Goal: Task Accomplishment & Management: Use online tool/utility

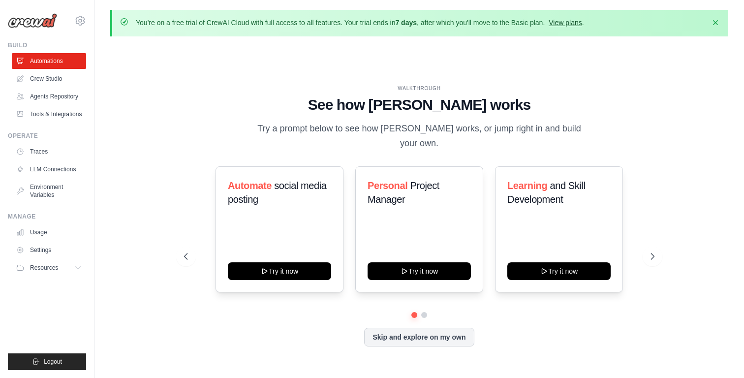
click at [573, 25] on link "View plans" at bounding box center [565, 23] width 33 height 8
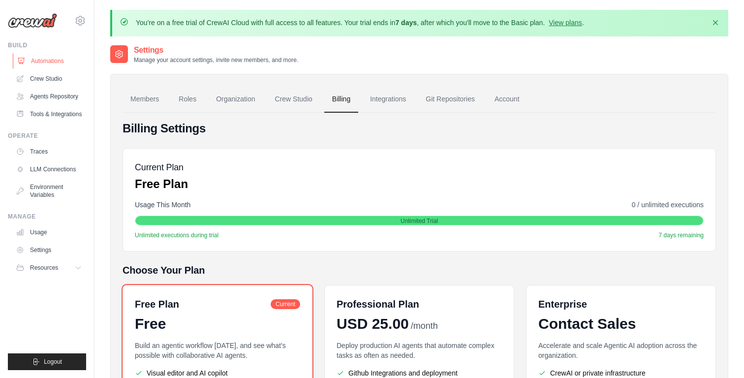
click at [53, 67] on link "Automations" at bounding box center [50, 61] width 74 height 16
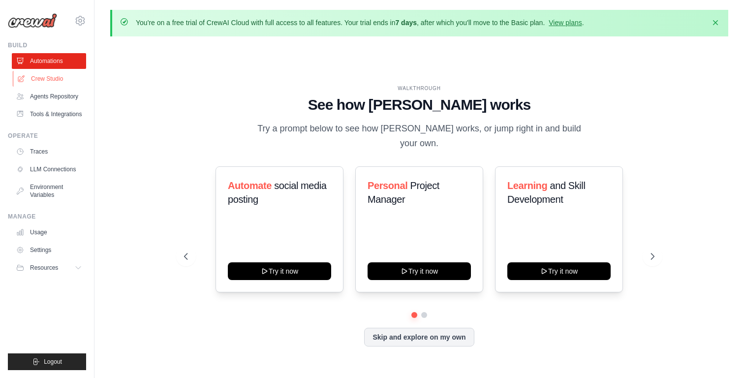
click at [60, 79] on link "Crew Studio" at bounding box center [50, 79] width 74 height 16
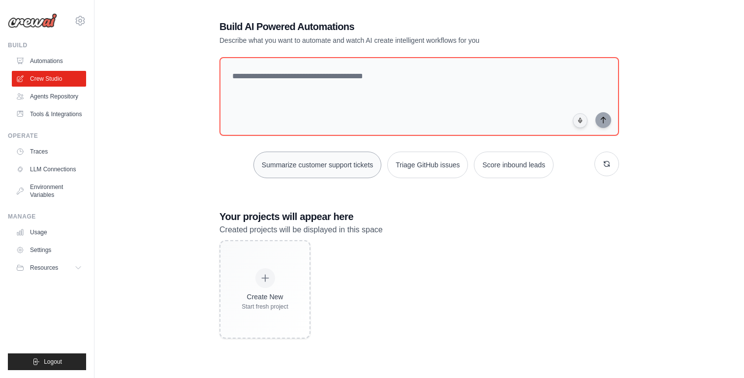
scroll to position [54, 0]
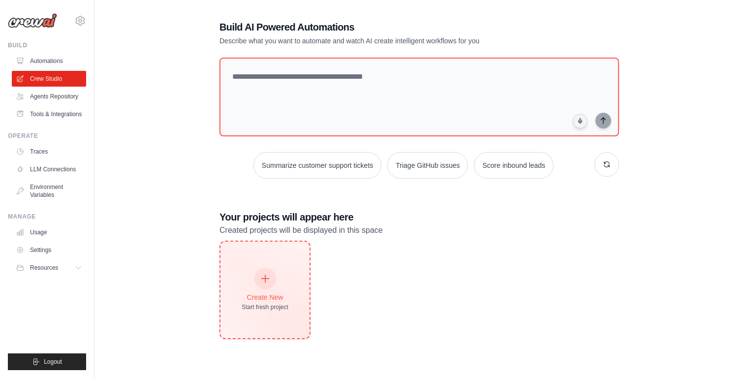
click at [262, 282] on div at bounding box center [265, 279] width 22 height 22
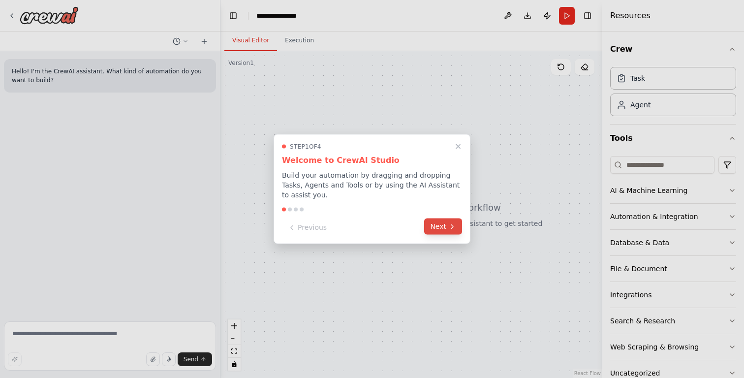
click at [456, 225] on icon at bounding box center [452, 226] width 8 height 8
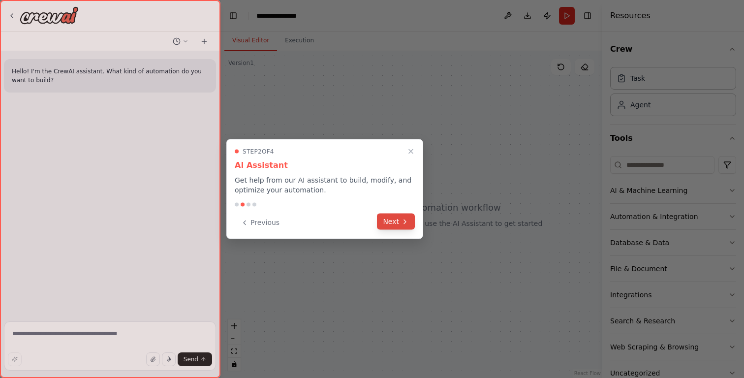
click at [405, 224] on icon at bounding box center [405, 221] width 8 height 8
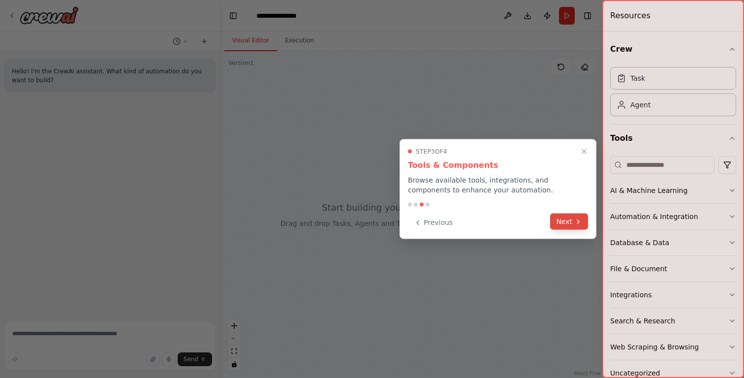
click at [564, 225] on button "Next" at bounding box center [569, 222] width 38 height 16
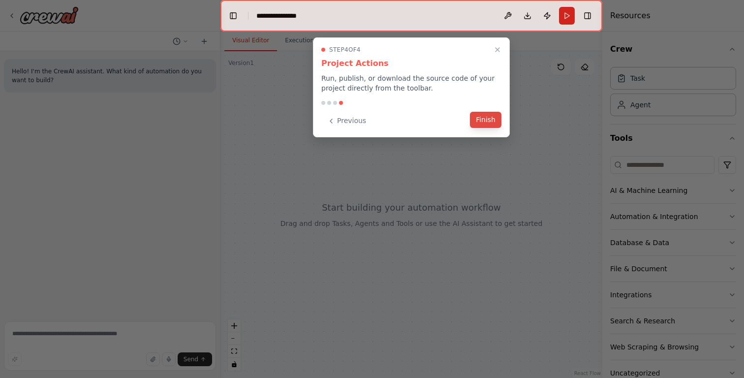
click at [490, 126] on button "Finish" at bounding box center [485, 120] width 31 height 16
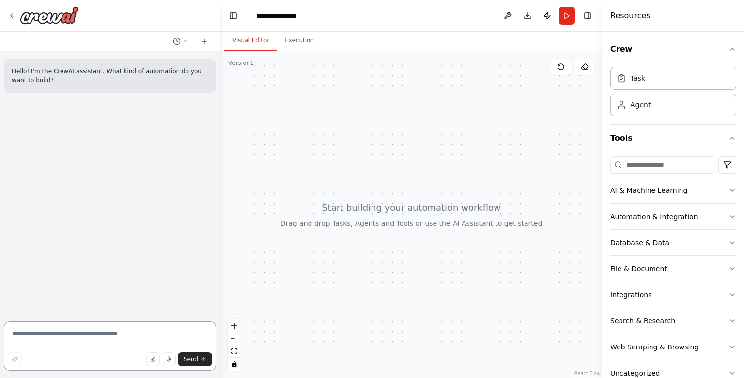
click at [153, 332] on textarea at bounding box center [110, 345] width 212 height 49
type textarea "**********"
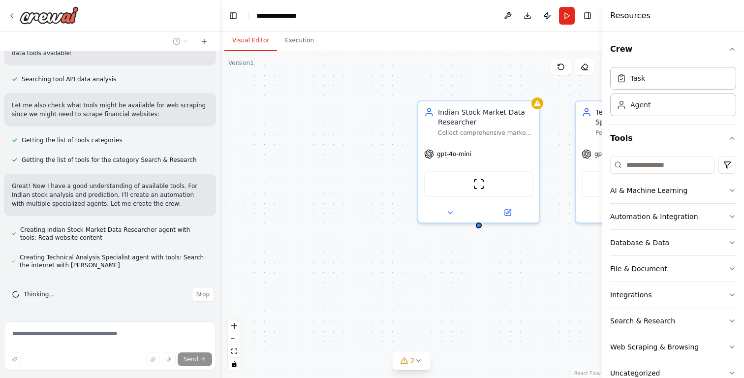
scroll to position [300, 0]
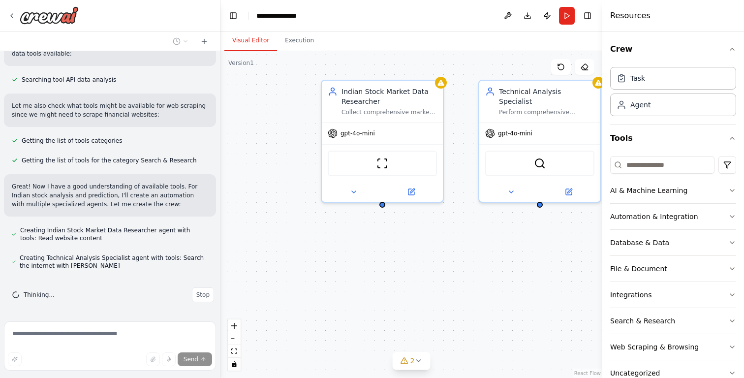
drag, startPoint x: 450, startPoint y: 281, endPoint x: 341, endPoint y: 258, distance: 110.7
click at [341, 258] on div "Indian Stock Market Data Researcher Collect comprehensive market data for {stoc…" at bounding box center [411, 214] width 382 height 327
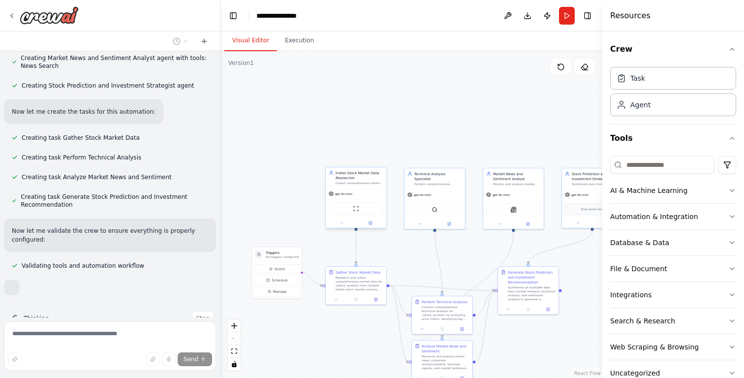
scroll to position [580, 0]
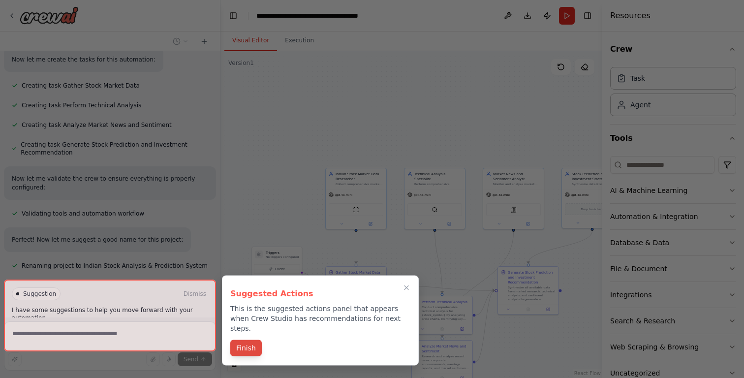
click at [254, 340] on button "Finish" at bounding box center [245, 348] width 31 height 16
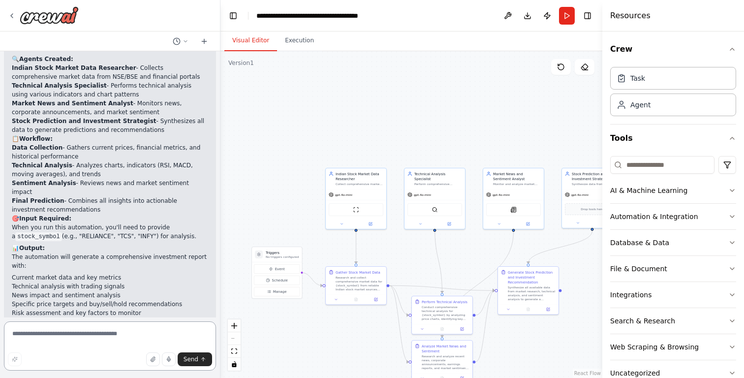
scroll to position [934, 0]
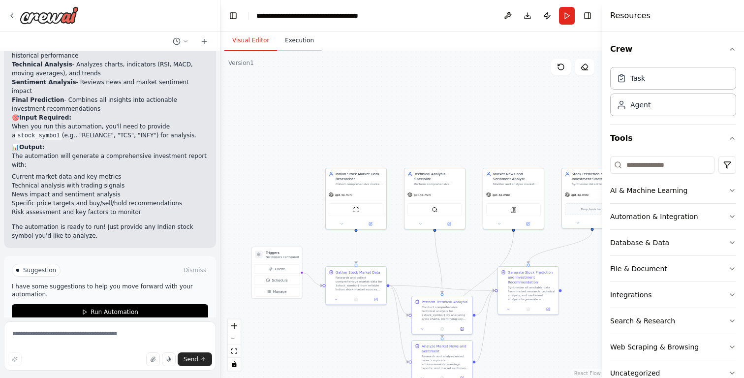
click at [301, 42] on button "Execution" at bounding box center [299, 41] width 45 height 21
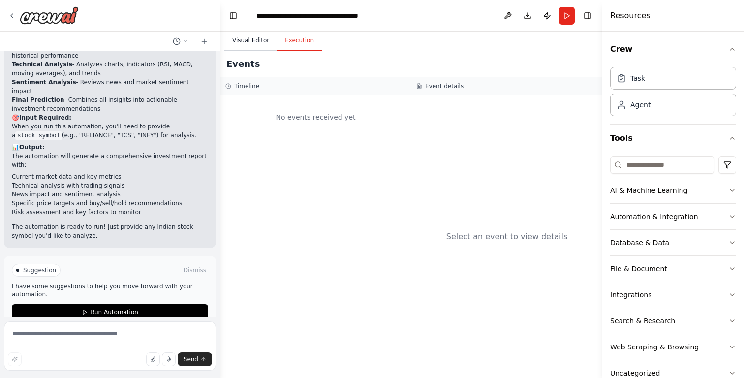
click at [255, 42] on button "Visual Editor" at bounding box center [250, 41] width 53 height 21
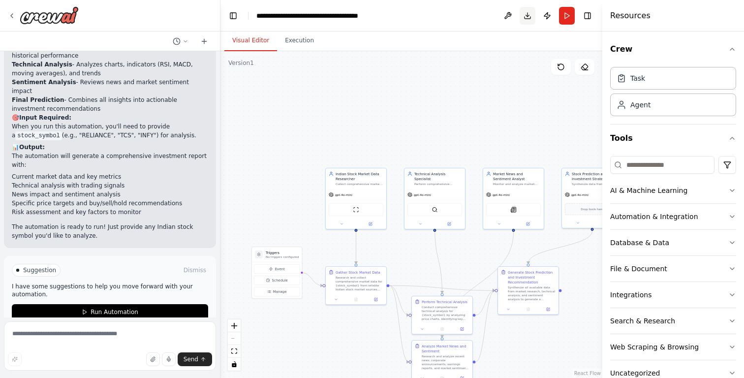
click at [526, 19] on button "Download" at bounding box center [528, 16] width 16 height 18
click at [344, 14] on div "**********" at bounding box center [311, 16] width 111 height 10
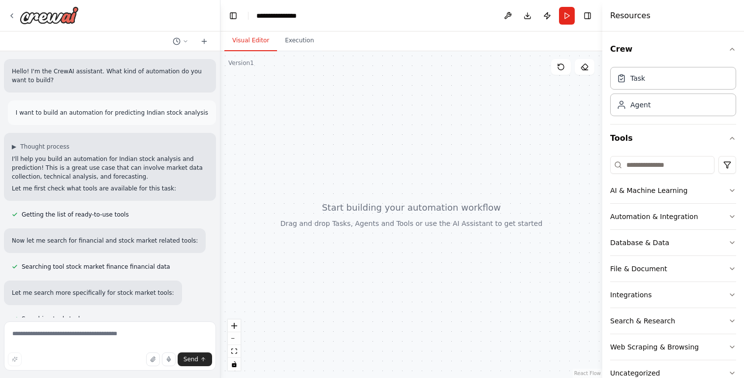
scroll to position [854, 0]
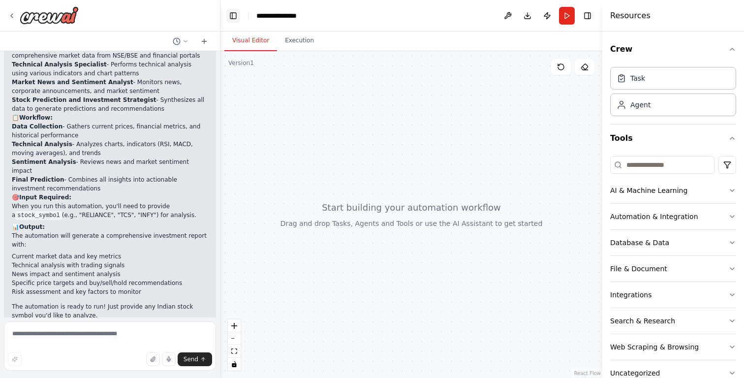
click at [234, 16] on button "Toggle Left Sidebar" at bounding box center [233, 16] width 14 height 14
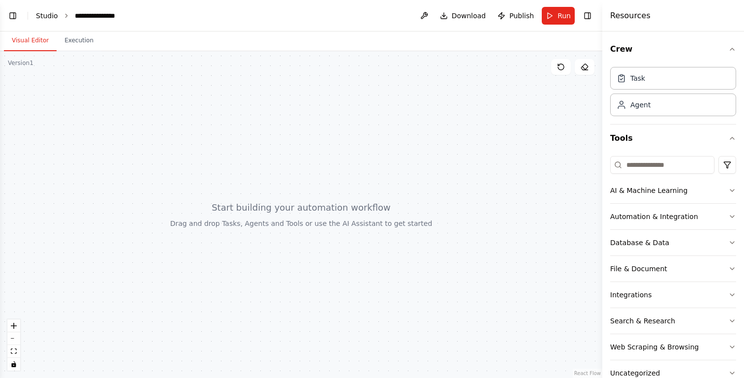
click at [50, 15] on link "Studio" at bounding box center [47, 16] width 22 height 8
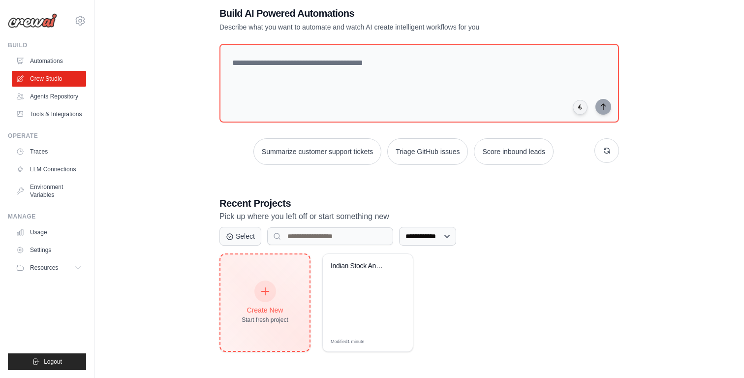
scroll to position [54, 0]
click at [268, 289] on icon at bounding box center [265, 291] width 11 height 11
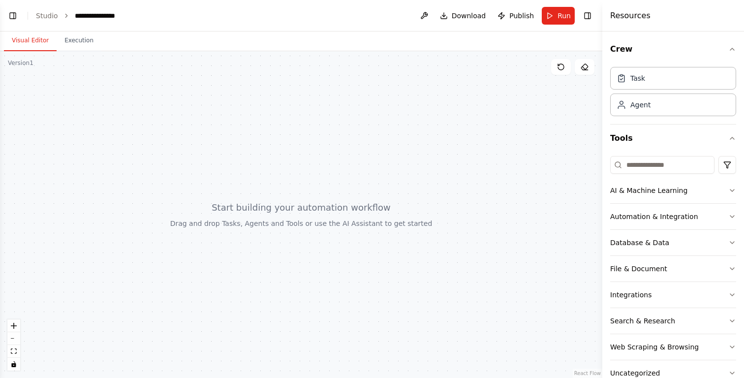
click at [28, 42] on button "Visual Editor" at bounding box center [30, 41] width 53 height 21
click at [15, 18] on button "Toggle Left Sidebar" at bounding box center [13, 16] width 14 height 14
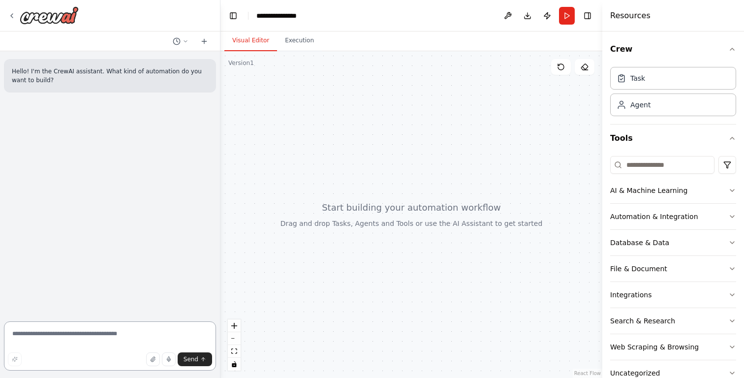
click at [88, 344] on textarea at bounding box center [110, 345] width 212 height 49
paste textarea "*"
type textarea "**********"
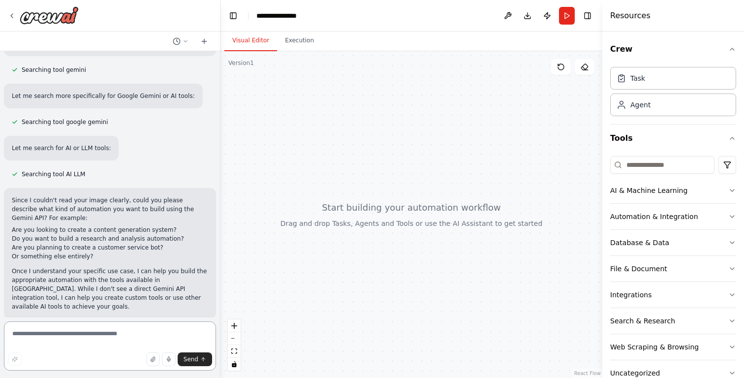
paste textarea "**********"
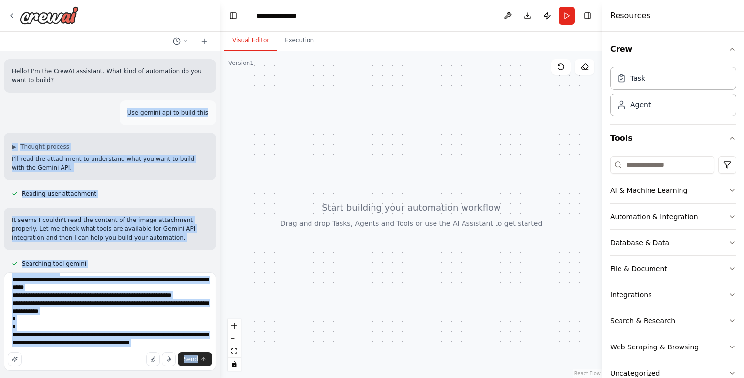
drag, startPoint x: 134, startPoint y: 113, endPoint x: 218, endPoint y: 113, distance: 84.1
click at [218, 113] on div "Hello! I'm the CrewAI assistant. What kind of automation do you want to build? …" at bounding box center [110, 189] width 220 height 378
click at [169, 115] on p "Use gemini api to build this" at bounding box center [167, 112] width 81 height 9
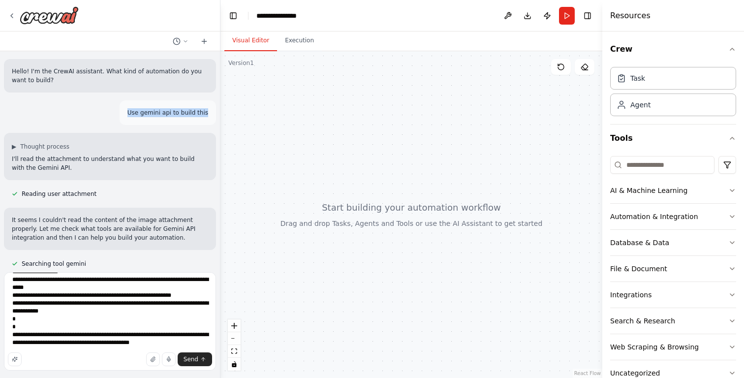
drag, startPoint x: 208, startPoint y: 112, endPoint x: 133, endPoint y: 111, distance: 74.8
click at [133, 111] on p "Use gemini api to build this" at bounding box center [167, 112] width 81 height 9
copy p "Use gemini api to build this"
click at [114, 348] on textarea at bounding box center [110, 321] width 212 height 98
paste textarea "**********"
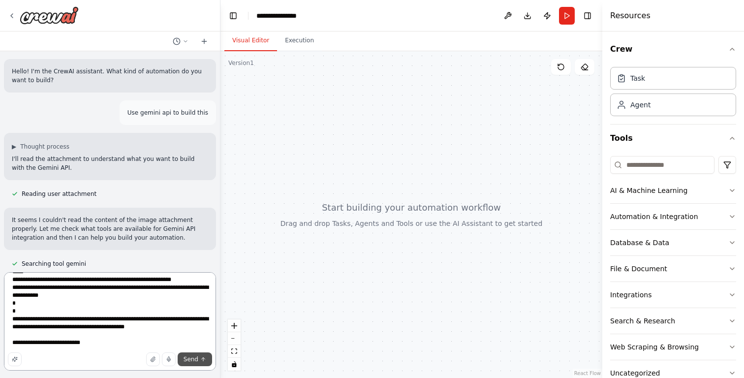
type textarea "**********"
click at [197, 359] on span "Send" at bounding box center [190, 359] width 15 height 8
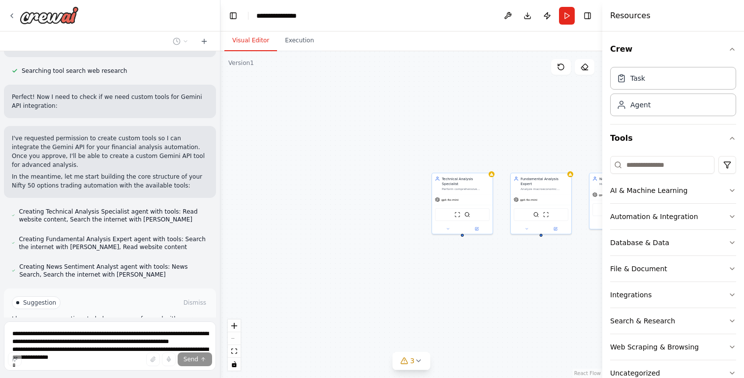
scroll to position [1154, 0]
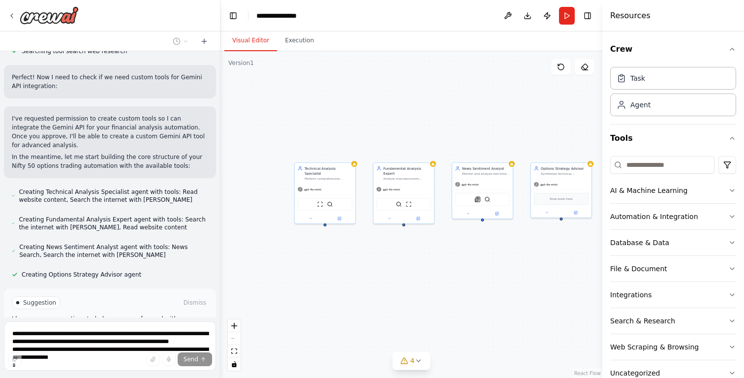
drag, startPoint x: 574, startPoint y: 302, endPoint x: 417, endPoint y: 296, distance: 156.6
click at [417, 296] on div "Technical Analysis Specialist Perform comprehensive technical analysis of Nifty…" at bounding box center [411, 214] width 382 height 327
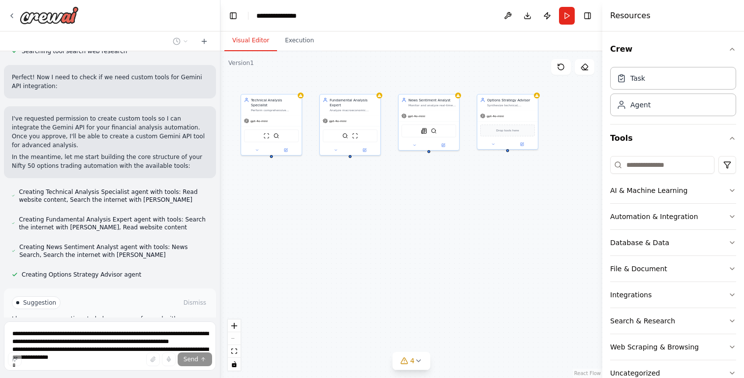
drag, startPoint x: 474, startPoint y: 354, endPoint x: 439, endPoint y: 282, distance: 80.5
click at [439, 282] on div "Technical Analysis Specialist Perform comprehensive technical analysis of Nifty…" at bounding box center [411, 214] width 382 height 327
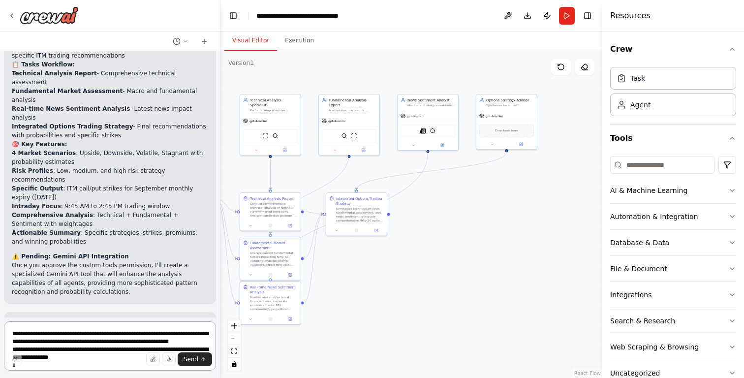
scroll to position [0, 0]
drag, startPoint x: 361, startPoint y: 208, endPoint x: 441, endPoint y: 247, distance: 89.5
click at [441, 247] on div "Synthesize technical analysis, fundamental assessment, and news sentiment to pr…" at bounding box center [441, 253] width 48 height 16
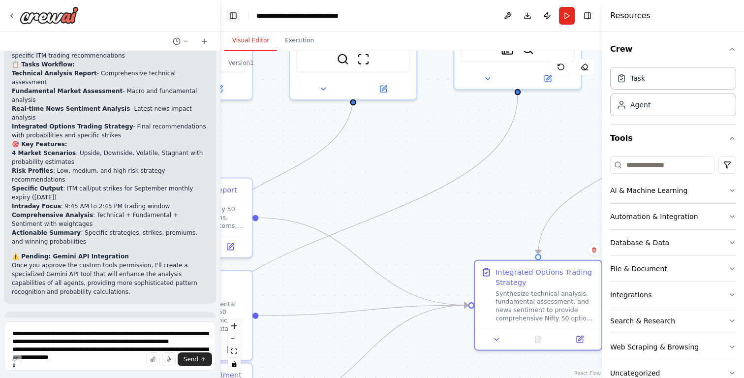
click at [238, 19] on button "Toggle Left Sidebar" at bounding box center [233, 16] width 14 height 14
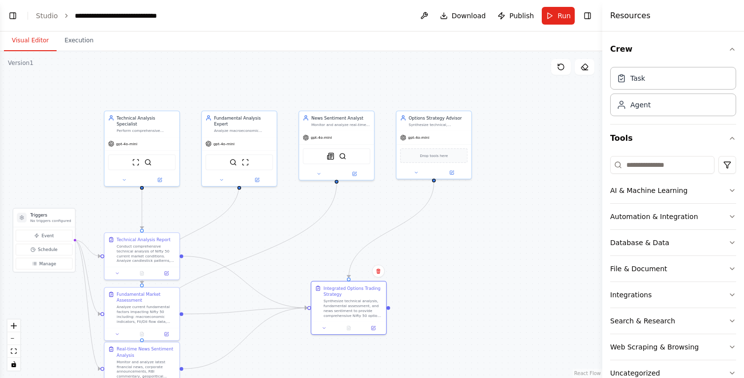
drag, startPoint x: 179, startPoint y: 142, endPoint x: 265, endPoint y: 210, distance: 109.6
click at [267, 211] on div ".deletable-edge-delete-btn { width: 20px; height: 20px; border: 0px solid #ffff…" at bounding box center [301, 214] width 602 height 327
click at [150, 126] on div "Technical Analysis Specialist Perform comprehensive technical analysis of Nifty…" at bounding box center [141, 123] width 75 height 26
click at [137, 140] on span "gpt-4o-mini" at bounding box center [126, 142] width 21 height 5
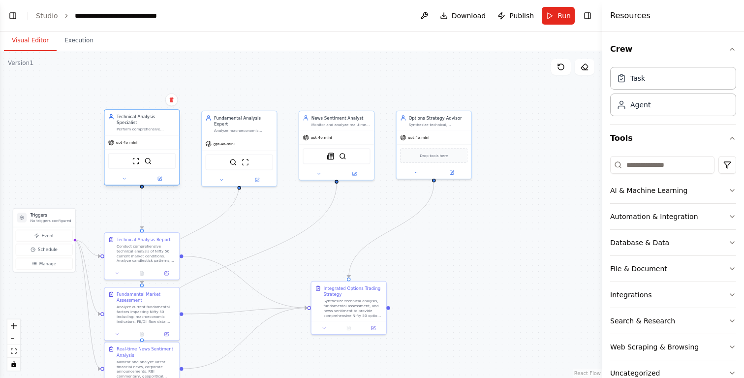
click at [137, 140] on span "gpt-4o-mini" at bounding box center [126, 142] width 21 height 5
click at [637, 75] on div "Task" at bounding box center [637, 78] width 15 height 10
click at [653, 99] on div "Agent" at bounding box center [673, 104] width 126 height 23
click at [131, 140] on span "gpt-4o-mini" at bounding box center [126, 142] width 21 height 5
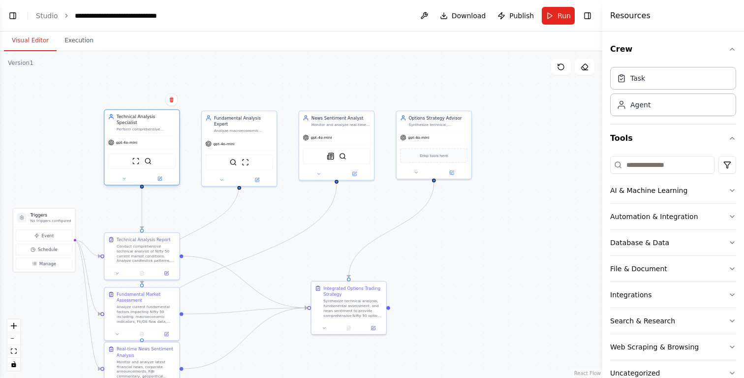
click at [131, 140] on span "gpt-4o-mini" at bounding box center [126, 142] width 21 height 5
click at [159, 177] on icon at bounding box center [160, 178] width 3 height 3
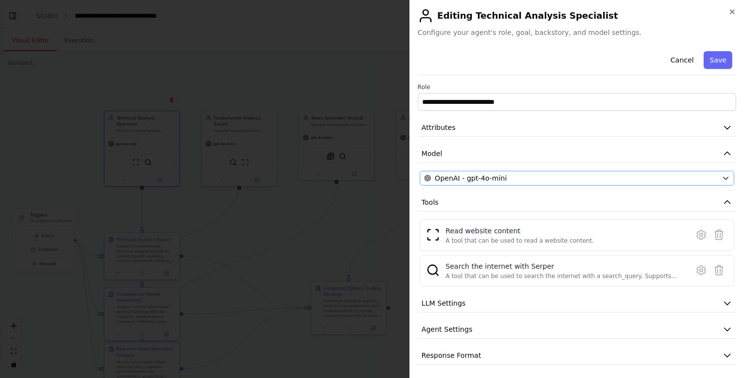
click at [504, 177] on div "OpenAI - gpt-4o-mini" at bounding box center [571, 178] width 294 height 10
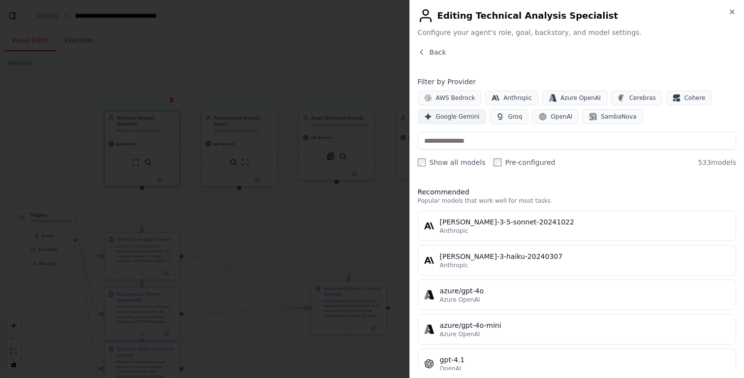
click at [459, 119] on span "Google Gemini" at bounding box center [458, 117] width 44 height 8
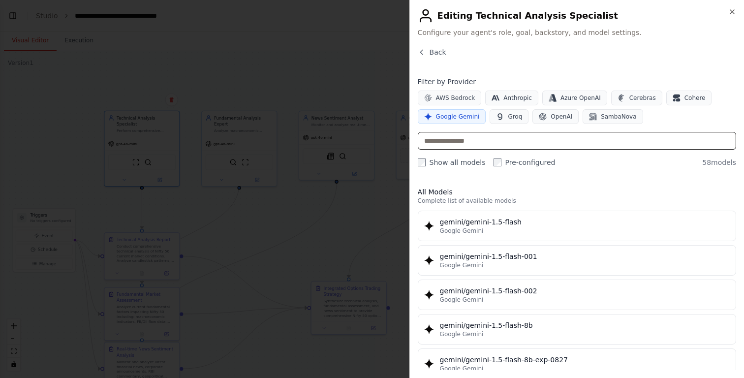
click at [508, 139] on input "text" at bounding box center [577, 141] width 318 height 18
type input "*"
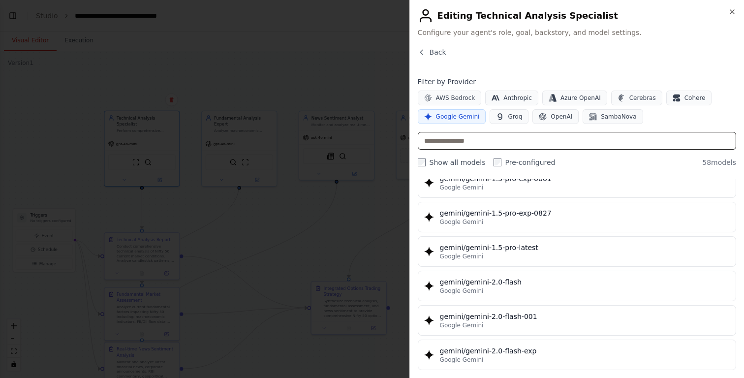
scroll to position [442, 0]
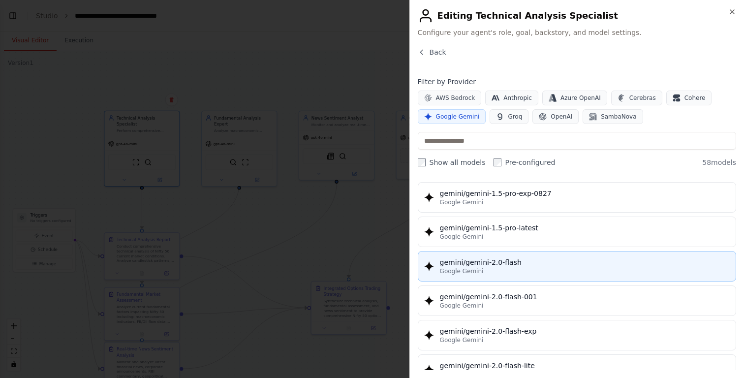
click at [533, 275] on button "gemini/gemini-2.0-flash Google Gemini" at bounding box center [577, 266] width 318 height 31
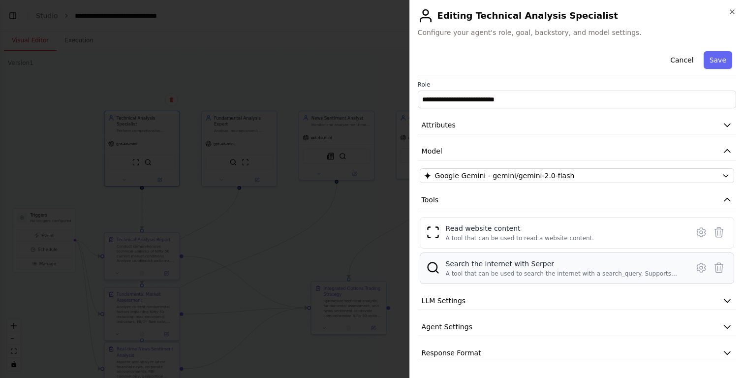
scroll to position [2, 0]
click at [520, 305] on button "LLM Settings" at bounding box center [577, 301] width 318 height 18
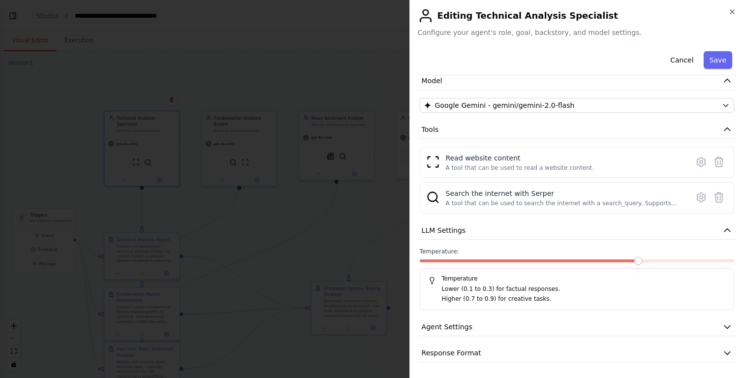
scroll to position [72, 0]
click at [510, 327] on button "Agent Settings" at bounding box center [577, 327] width 318 height 18
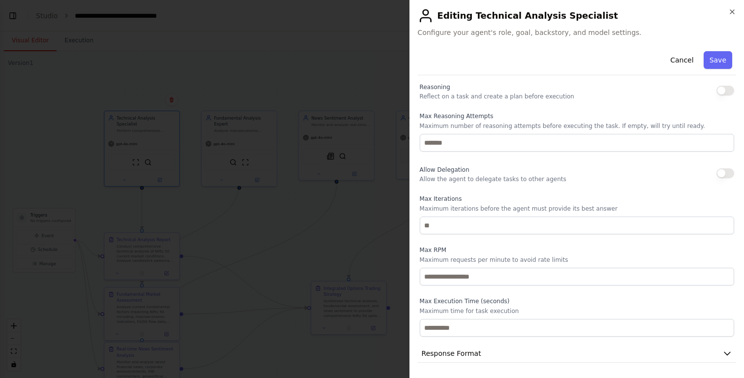
scroll to position [0, 0]
click at [498, 351] on button "Response Format" at bounding box center [577, 353] width 318 height 18
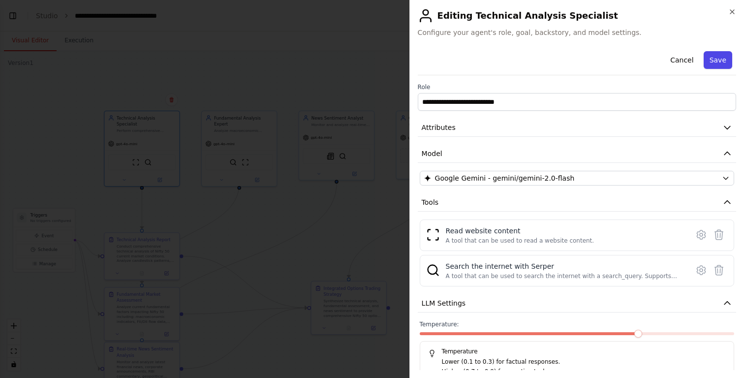
click at [720, 66] on button "Save" at bounding box center [717, 60] width 29 height 18
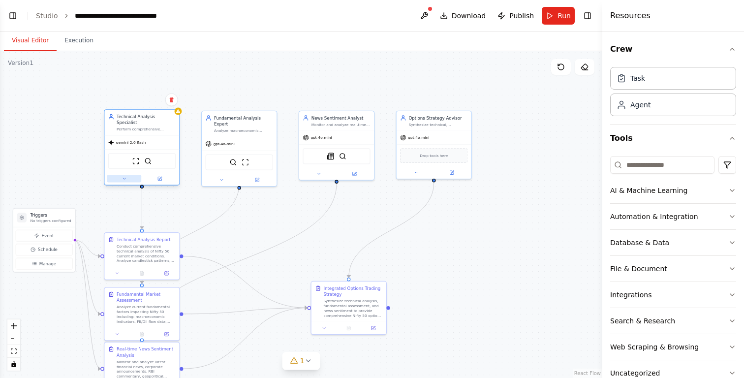
click at [122, 176] on icon at bounding box center [124, 178] width 5 height 5
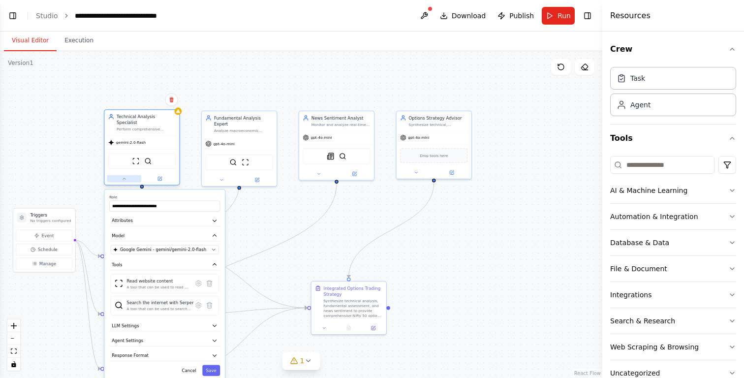
click at [122, 176] on icon at bounding box center [124, 178] width 5 height 5
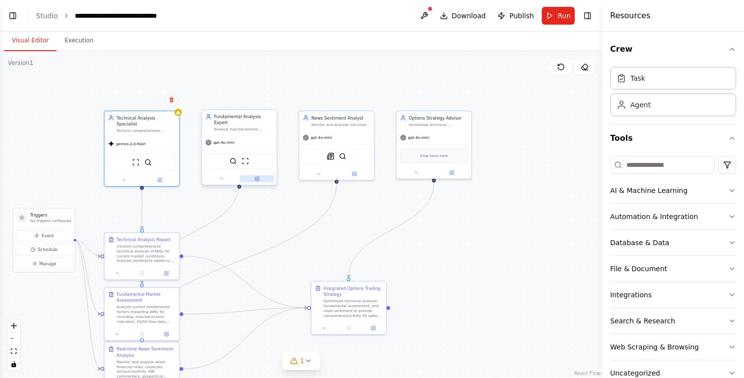
click at [259, 176] on icon at bounding box center [256, 178] width 5 height 5
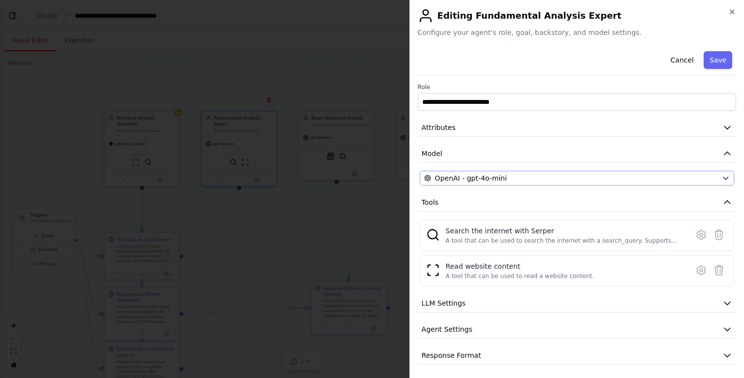
click at [510, 179] on div "OpenAI - gpt-4o-mini" at bounding box center [571, 178] width 294 height 10
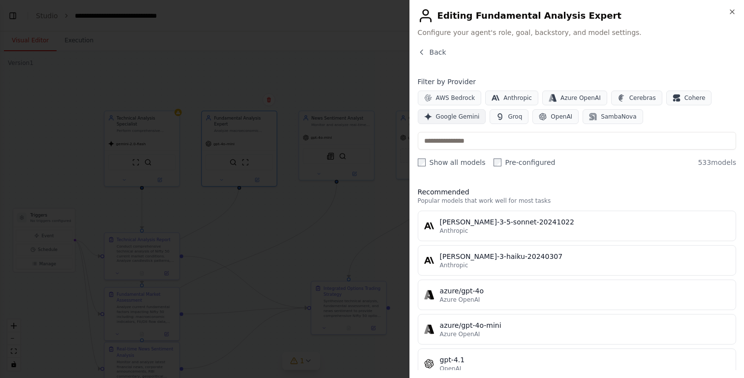
click at [457, 117] on span "Google Gemini" at bounding box center [458, 117] width 44 height 8
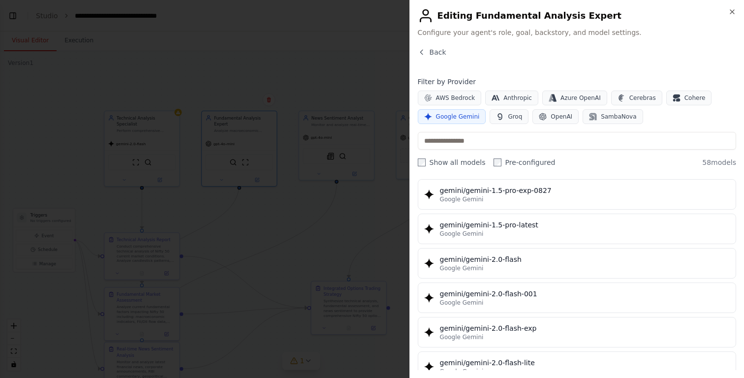
scroll to position [457, 0]
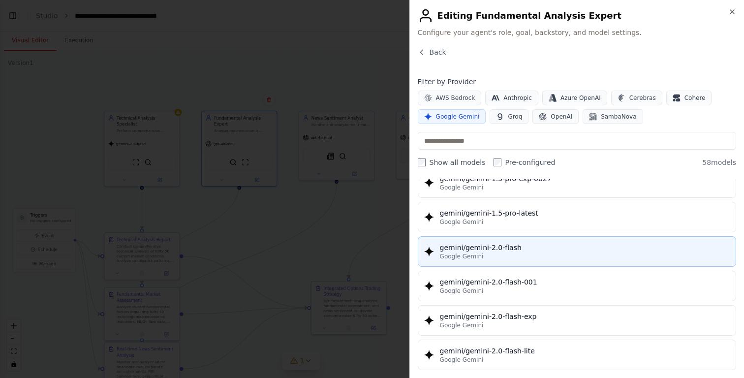
click at [496, 257] on div "Google Gemini" at bounding box center [585, 256] width 290 height 8
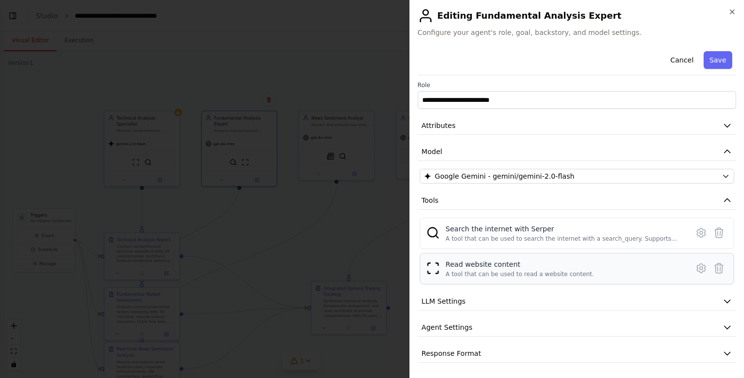
scroll to position [0, 0]
click at [723, 60] on button "Save" at bounding box center [717, 60] width 29 height 18
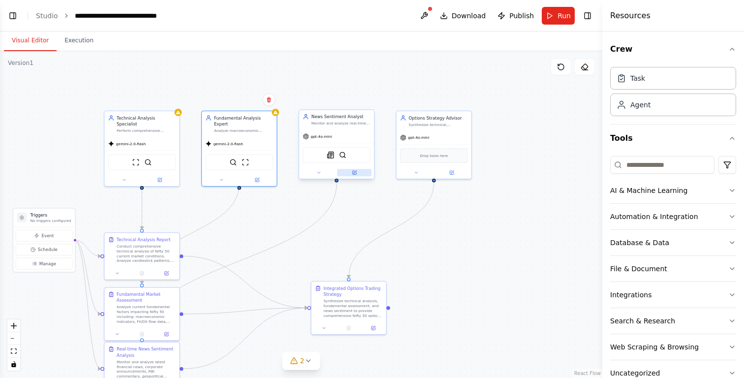
click at [356, 172] on icon at bounding box center [354, 172] width 3 height 3
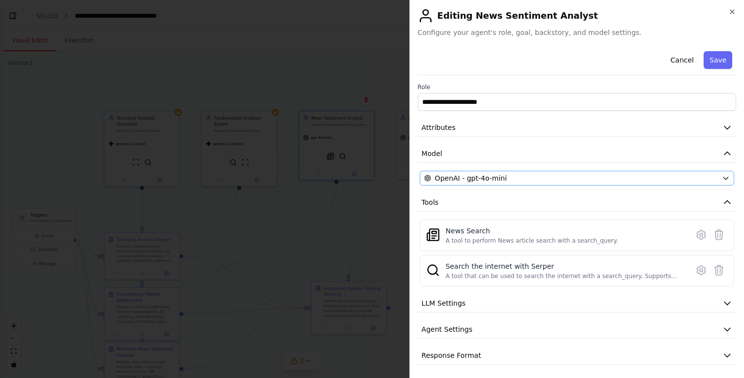
click at [462, 173] on button "OpenAI - gpt-4o-mini" at bounding box center [577, 178] width 314 height 15
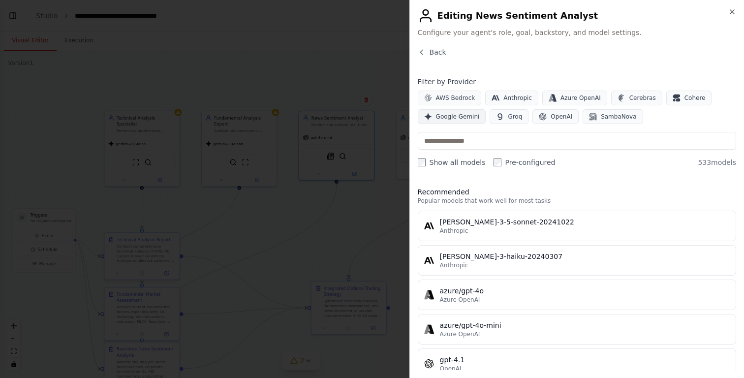
click at [454, 114] on span "Google Gemini" at bounding box center [458, 117] width 44 height 8
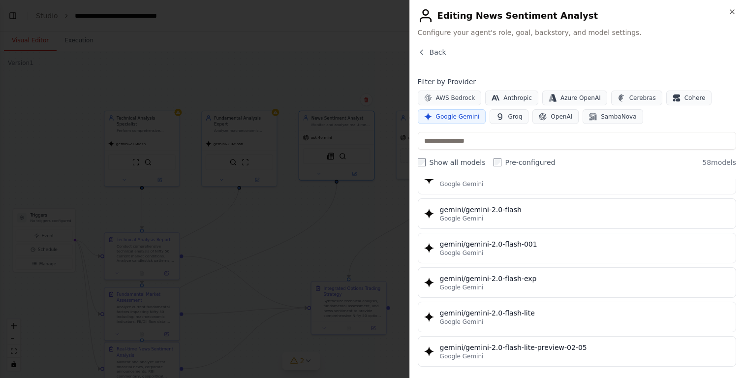
scroll to position [485, 0]
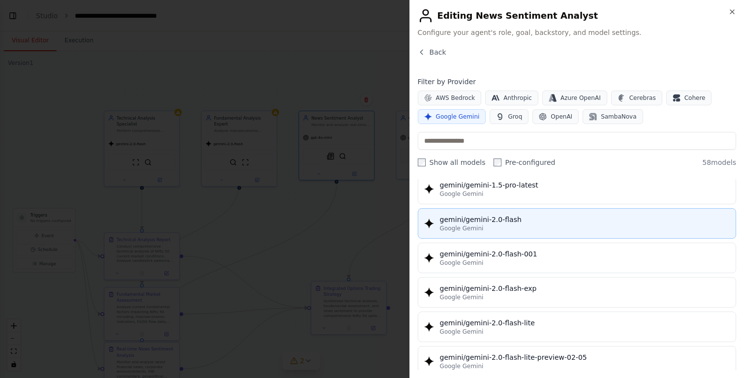
click at [492, 222] on div "gemini/gemini-2.0-flash" at bounding box center [585, 219] width 290 height 10
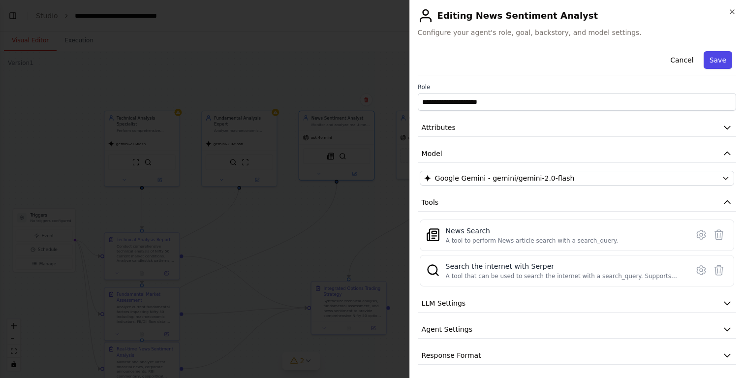
click at [718, 62] on button "Save" at bounding box center [717, 60] width 29 height 18
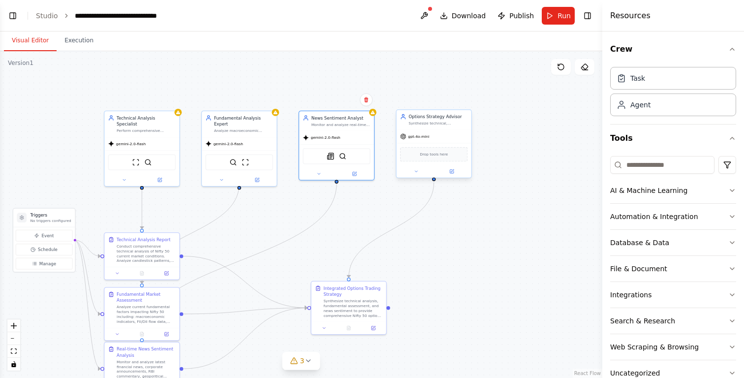
click at [449, 125] on div "Synthesize technical, fundamental, and sentiment analysis to provide specific I…" at bounding box center [437, 123] width 59 height 5
click at [416, 138] on span "gpt-4o-mini" at bounding box center [418, 136] width 21 height 5
click at [456, 172] on button at bounding box center [451, 171] width 34 height 7
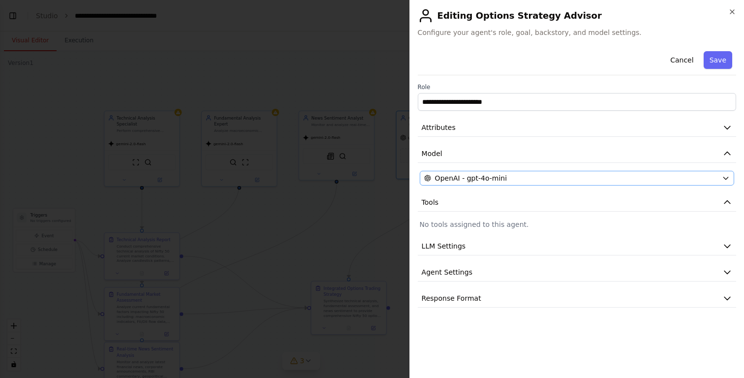
click at [478, 178] on span "OpenAI - gpt-4o-mini" at bounding box center [471, 178] width 72 height 10
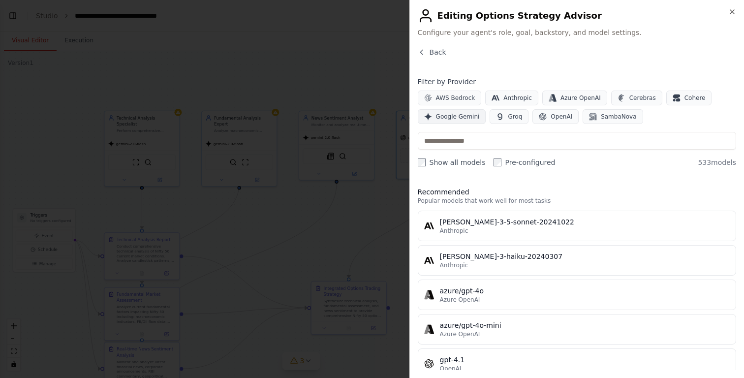
click at [462, 116] on span "Google Gemini" at bounding box center [458, 117] width 44 height 8
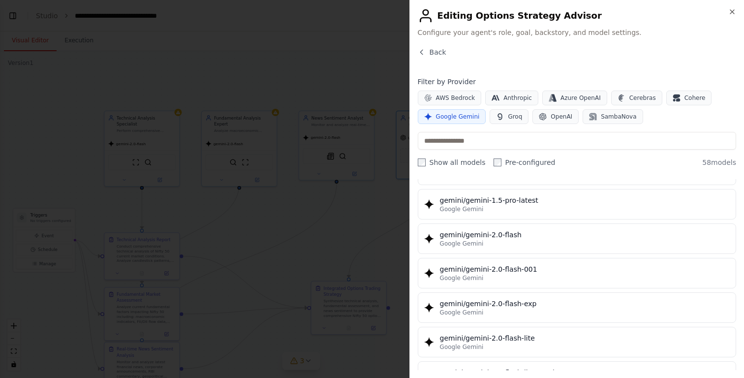
scroll to position [479, 0]
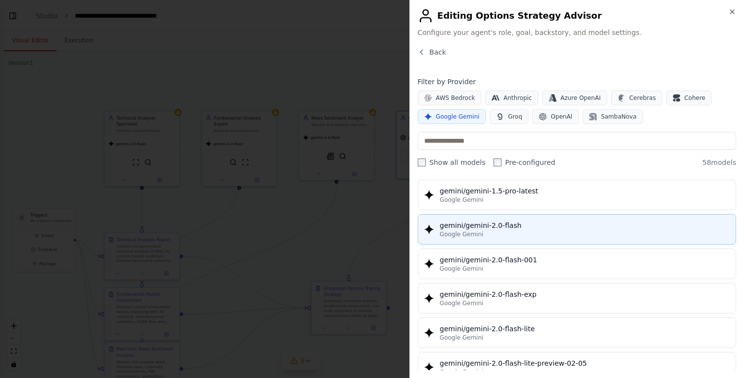
click at [489, 224] on div "gemini/gemini-2.0-flash" at bounding box center [585, 225] width 290 height 10
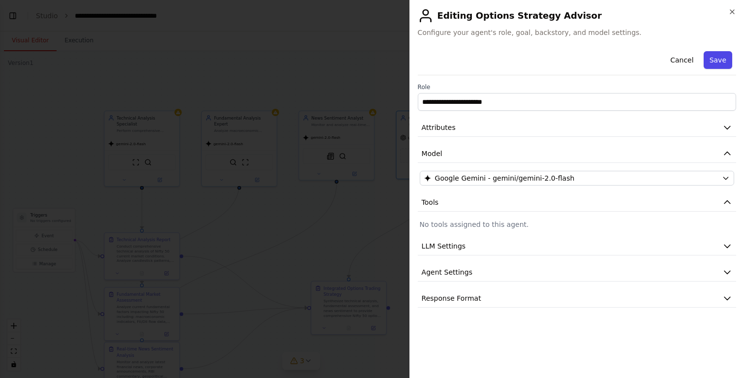
click at [724, 62] on button "Save" at bounding box center [717, 60] width 29 height 18
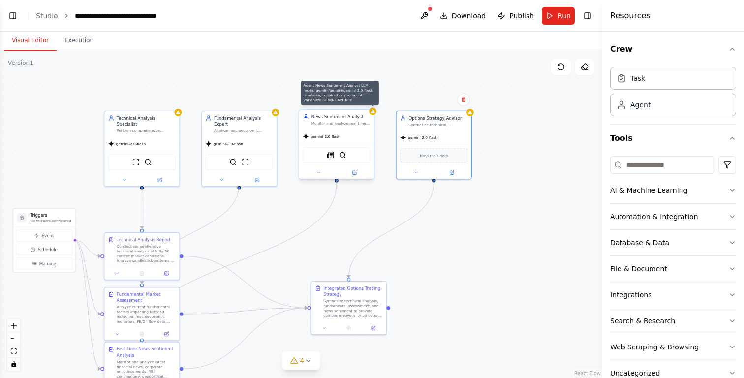
click at [373, 113] on icon at bounding box center [372, 110] width 4 height 3
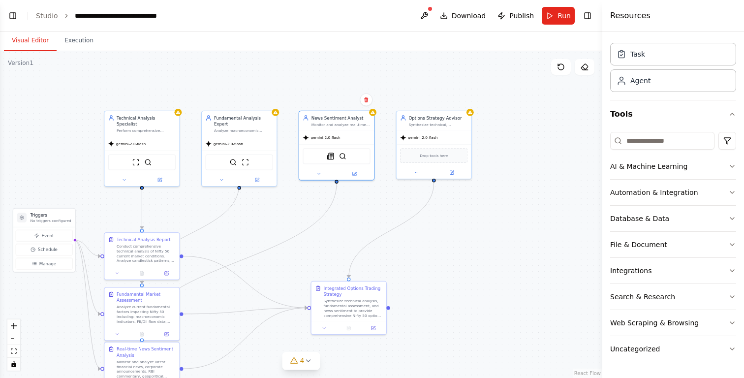
scroll to position [0, 0]
click at [356, 174] on icon at bounding box center [353, 172] width 3 height 3
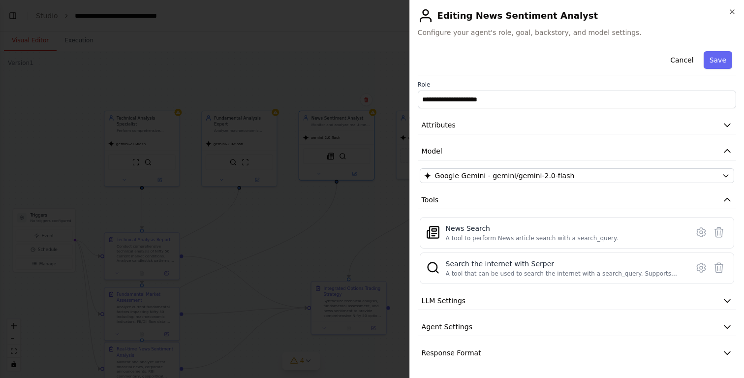
scroll to position [2, 0]
click at [499, 305] on button "LLM Settings" at bounding box center [577, 301] width 318 height 18
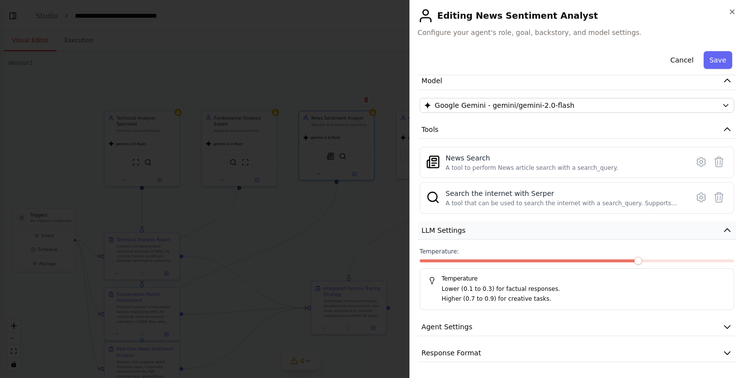
scroll to position [72, 0]
click at [499, 292] on p "Lower (0.1 to 0.3) for factual responses." at bounding box center [584, 290] width 284 height 10
click at [503, 288] on p "Lower (0.1 to 0.3) for factual responses." at bounding box center [584, 290] width 284 height 10
click at [485, 327] on button "Agent Settings" at bounding box center [577, 327] width 318 height 18
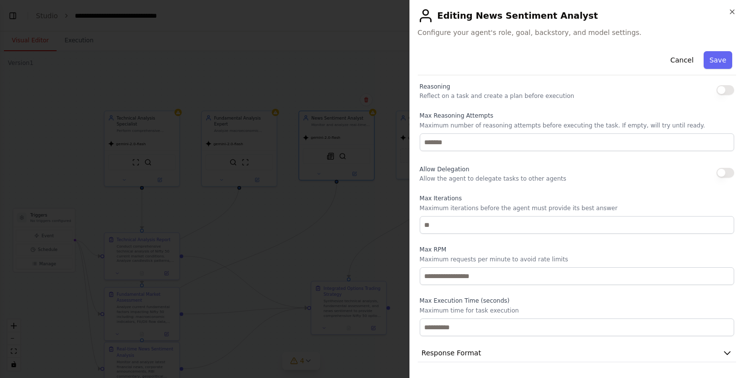
scroll to position [336, 0]
click at [475, 350] on span "Response Format" at bounding box center [452, 353] width 60 height 10
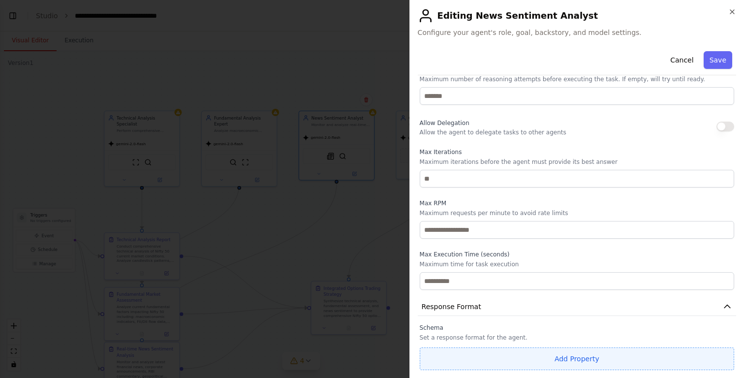
scroll to position [382, 0]
click at [475, 350] on button "Add Property" at bounding box center [577, 359] width 314 height 23
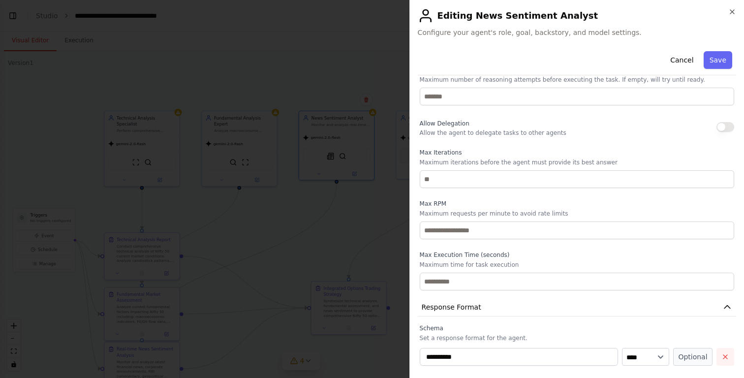
click at [723, 353] on icon "button" at bounding box center [725, 357] width 8 height 8
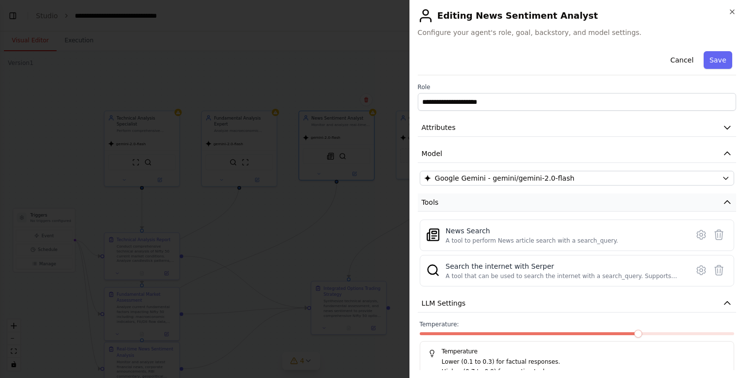
scroll to position [0, 0]
click at [557, 130] on button "Attributes" at bounding box center [577, 128] width 318 height 18
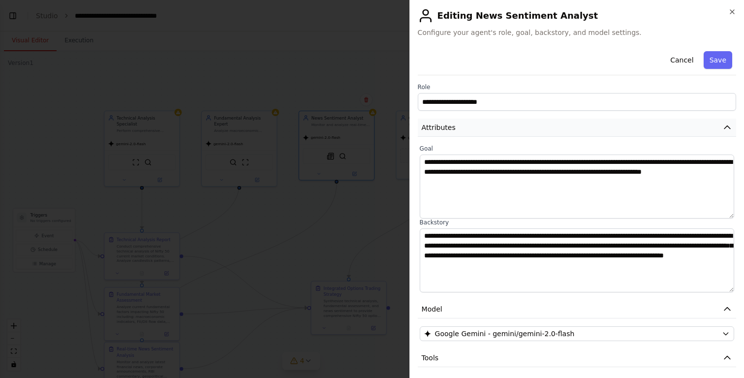
click at [557, 130] on button "Attributes" at bounding box center [577, 128] width 318 height 18
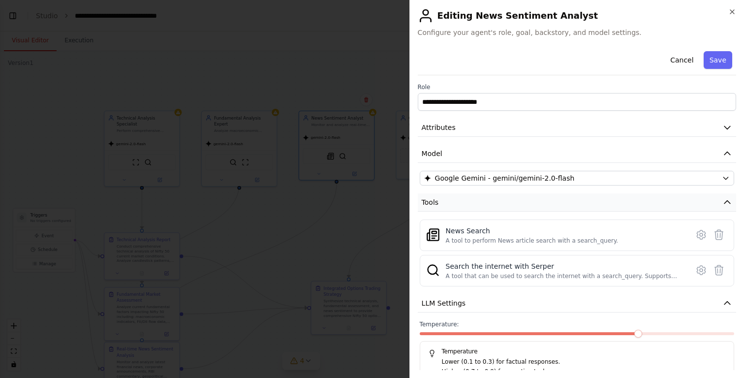
click at [540, 207] on button "Tools" at bounding box center [577, 202] width 318 height 18
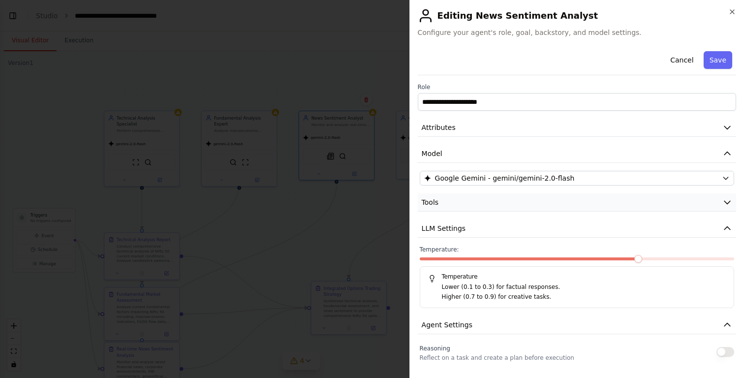
click at [540, 207] on button "Tools" at bounding box center [577, 202] width 318 height 18
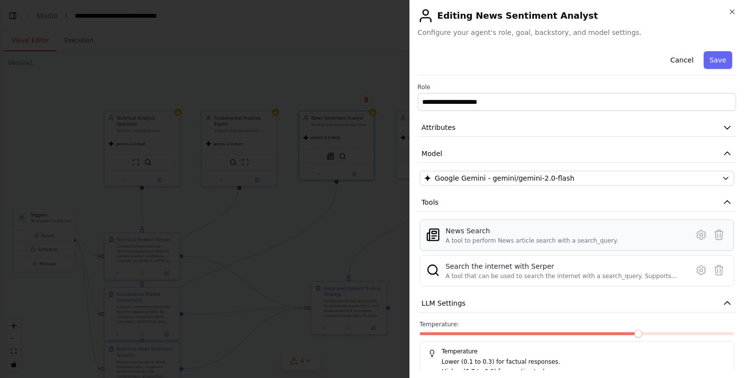
click at [525, 244] on div "A tool to perform News article search with a search_query." at bounding box center [532, 241] width 173 height 8
click at [527, 265] on div "Search the internet with Serper" at bounding box center [564, 266] width 237 height 10
click at [723, 55] on button "Save" at bounding box center [717, 60] width 29 height 18
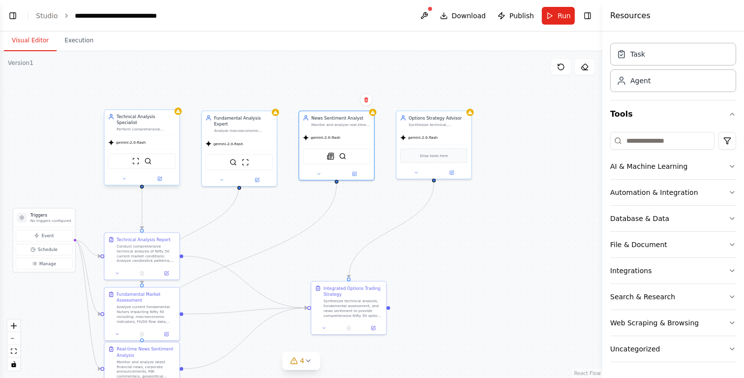
click at [112, 120] on icon at bounding box center [111, 117] width 6 height 6
click at [432, 15] on button at bounding box center [424, 16] width 16 height 18
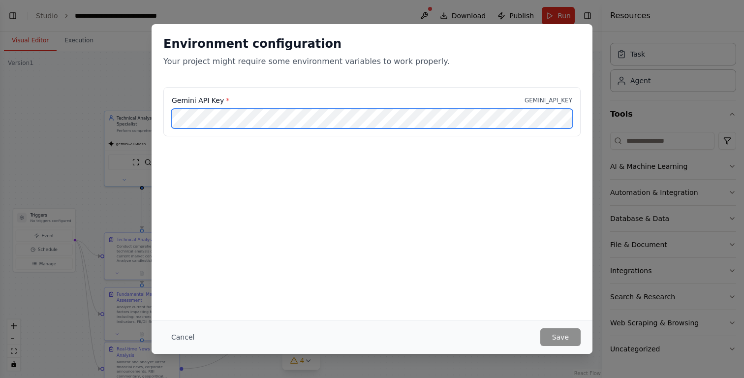
click at [139, 134] on div "Environment configuration Your project might require some environment variables…" at bounding box center [372, 189] width 744 height 378
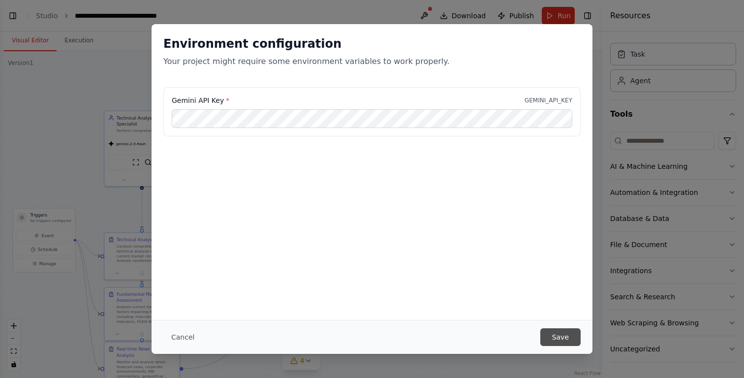
click at [561, 336] on button "Save" at bounding box center [560, 337] width 40 height 18
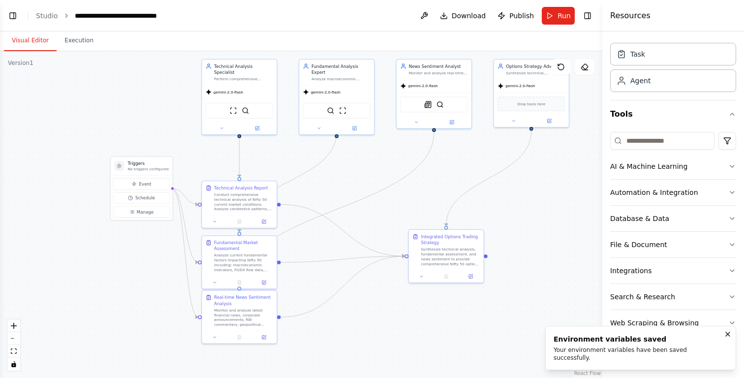
drag, startPoint x: 438, startPoint y: 247, endPoint x: 535, endPoint y: 196, distance: 110.3
click at [535, 196] on div ".deletable-edge-delete-btn { width: 20px; height: 20px; border: 0px solid #ffff…" at bounding box center [301, 214] width 602 height 327
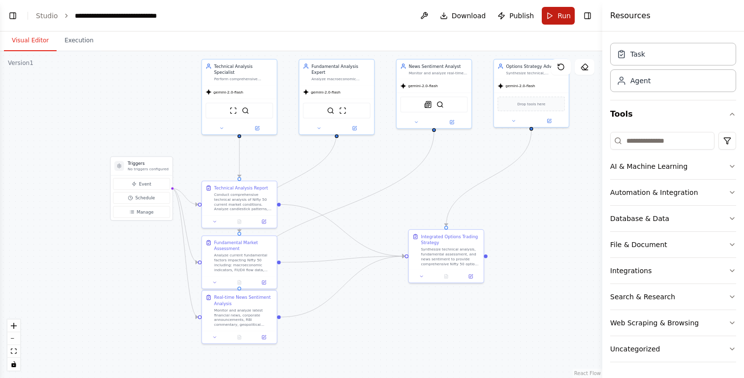
click at [557, 18] on button "Run" at bounding box center [558, 16] width 33 height 18
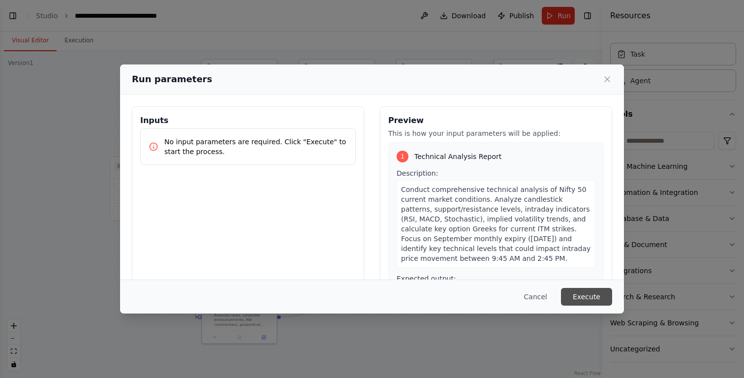
click at [596, 298] on button "Execute" at bounding box center [586, 297] width 51 height 18
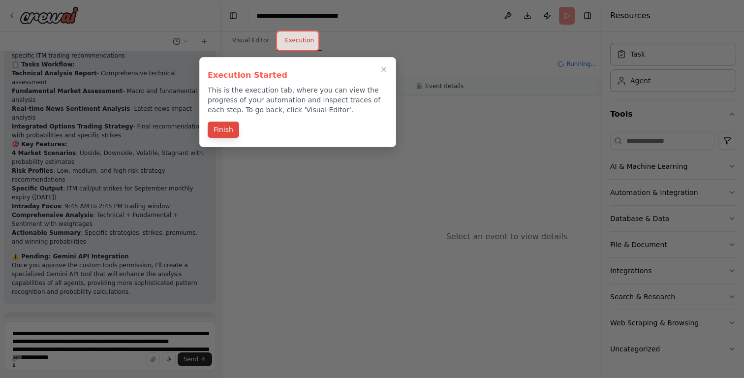
click at [220, 129] on button "Finish" at bounding box center [223, 130] width 31 height 16
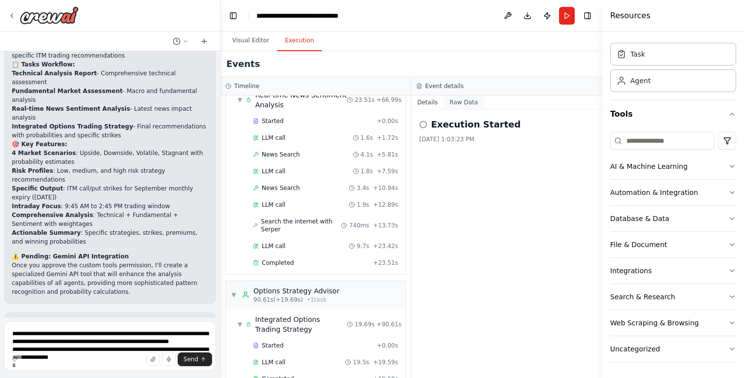
click at [460, 102] on button "Raw Data" at bounding box center [464, 102] width 40 height 14
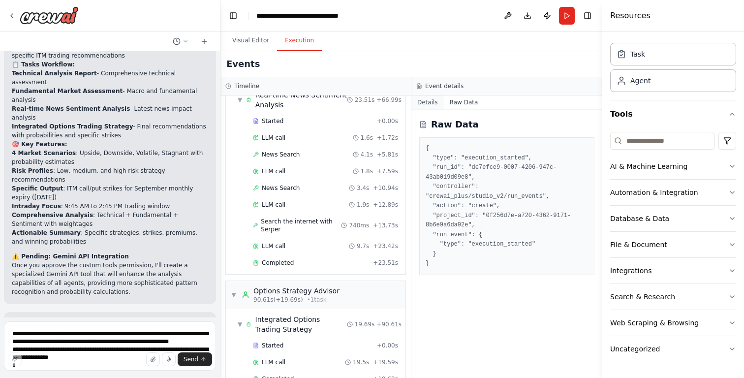
click at [436, 101] on button "Details" at bounding box center [427, 102] width 32 height 14
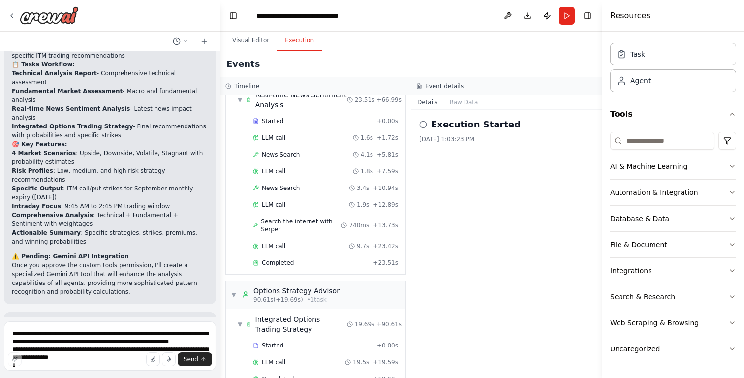
click at [422, 125] on icon at bounding box center [423, 125] width 8 height 8
click at [252, 40] on button "Visual Editor" at bounding box center [250, 41] width 53 height 21
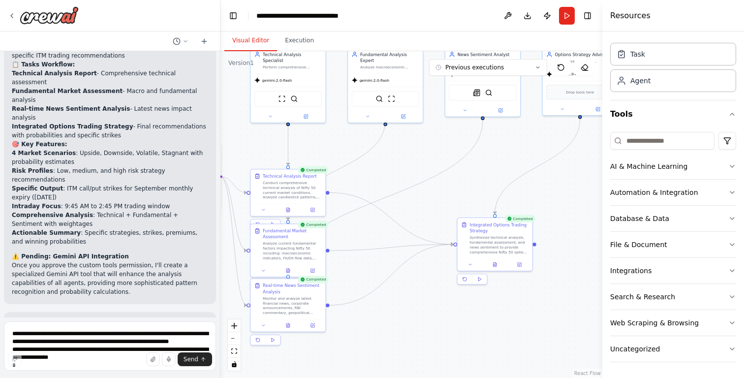
drag, startPoint x: 376, startPoint y: 106, endPoint x: 204, endPoint y: 93, distance: 173.1
click at [204, 93] on div "Hello! I'm the CrewAI assistant. What kind of automation do you want to build? …" at bounding box center [372, 189] width 744 height 378
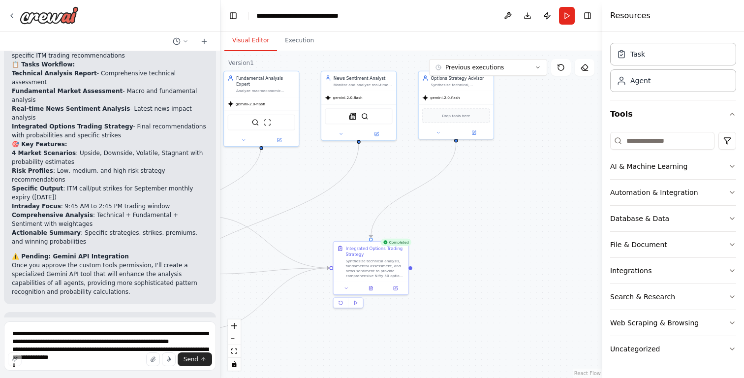
drag, startPoint x: 496, startPoint y: 148, endPoint x: 372, endPoint y: 171, distance: 126.2
click at [372, 172] on div ".deletable-edge-delete-btn { width: 20px; height: 20px; border: 0px solid #ffff…" at bounding box center [411, 214] width 382 height 327
click at [341, 286] on button at bounding box center [346, 286] width 21 height 7
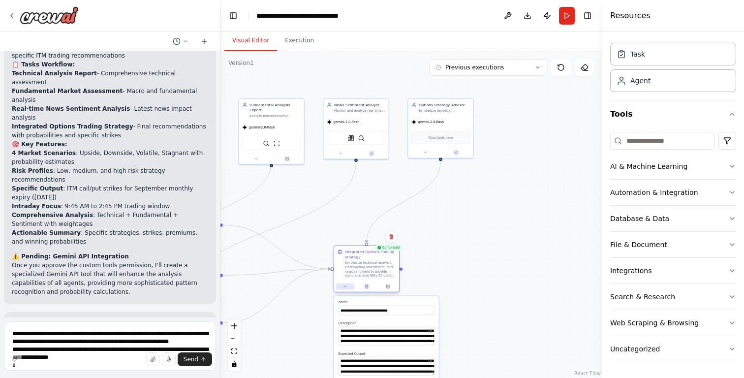
click at [341, 286] on button at bounding box center [345, 286] width 18 height 6
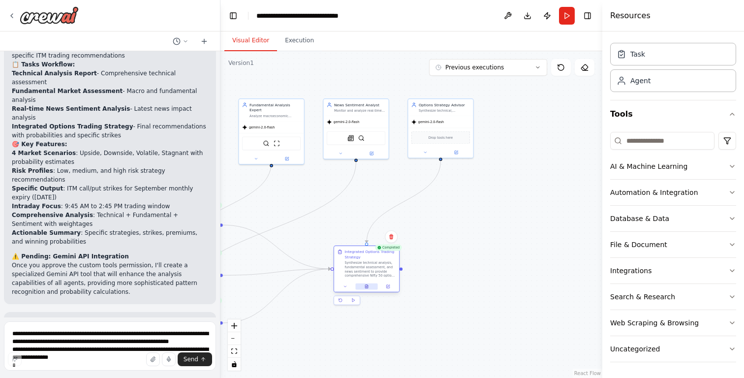
click at [366, 287] on icon at bounding box center [366, 286] width 3 height 3
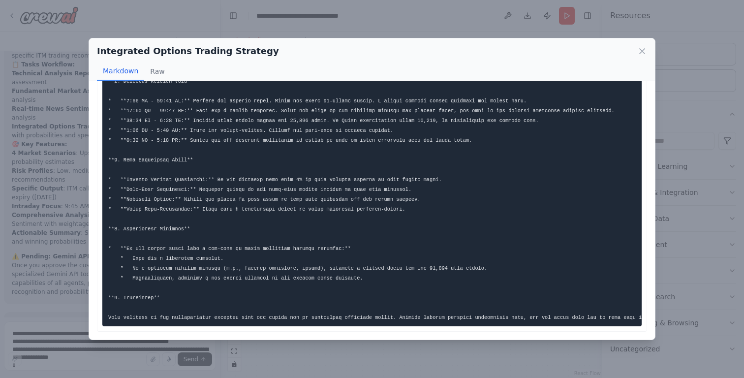
scroll to position [711, 0]
click at [643, 50] on icon at bounding box center [642, 51] width 5 height 5
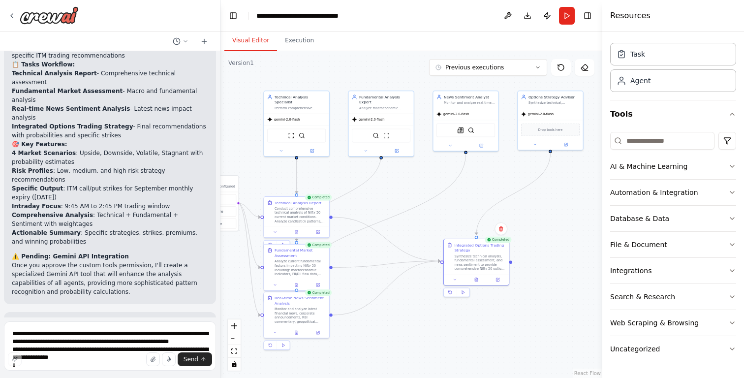
drag, startPoint x: 469, startPoint y: 216, endPoint x: 578, endPoint y: 208, distance: 109.0
click at [578, 208] on div ".deletable-edge-delete-btn { width: 20px; height: 20px; border: 0px solid #ffff…" at bounding box center [411, 214] width 382 height 327
click at [234, 18] on button "Toggle Left Sidebar" at bounding box center [233, 16] width 14 height 14
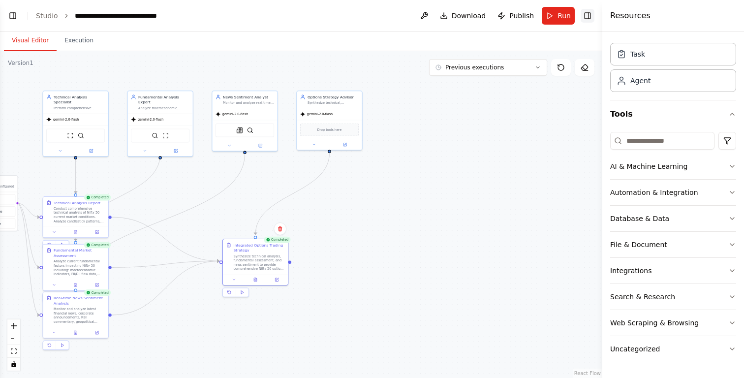
click at [591, 15] on button "Toggle Right Sidebar" at bounding box center [588, 16] width 14 height 14
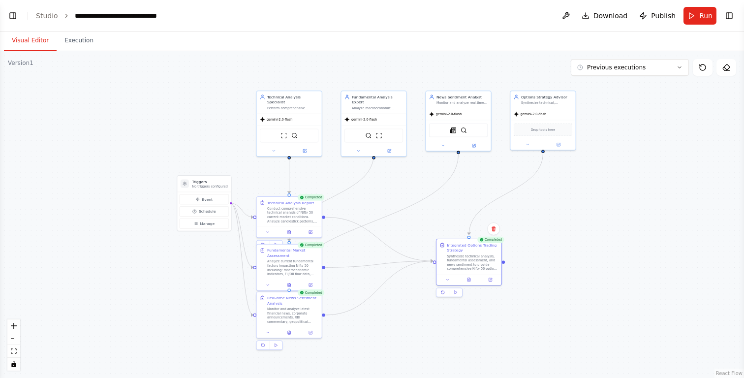
drag, startPoint x: 494, startPoint y: 146, endPoint x: 679, endPoint y: 145, distance: 185.5
click at [680, 146] on div ".deletable-edge-delete-btn { width: 20px; height: 20px; border: 0px solid #ffff…" at bounding box center [372, 214] width 744 height 327
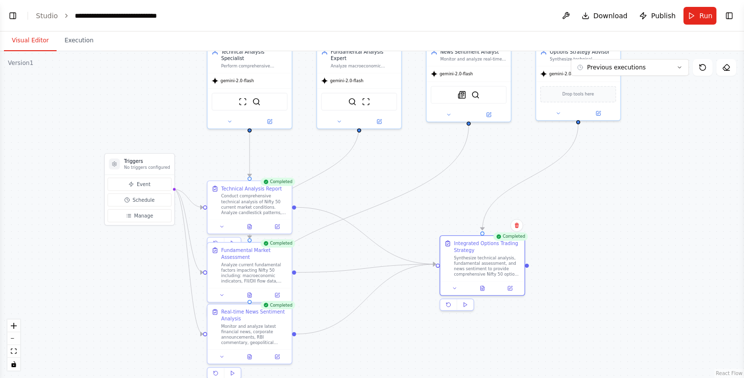
drag, startPoint x: 559, startPoint y: 212, endPoint x: 633, endPoint y: 181, distance: 80.5
click at [633, 181] on div ".deletable-edge-delete-btn { width: 20px; height: 20px; border: 0px solid #ffff…" at bounding box center [372, 214] width 744 height 327
click at [482, 284] on icon at bounding box center [481, 286] width 3 height 4
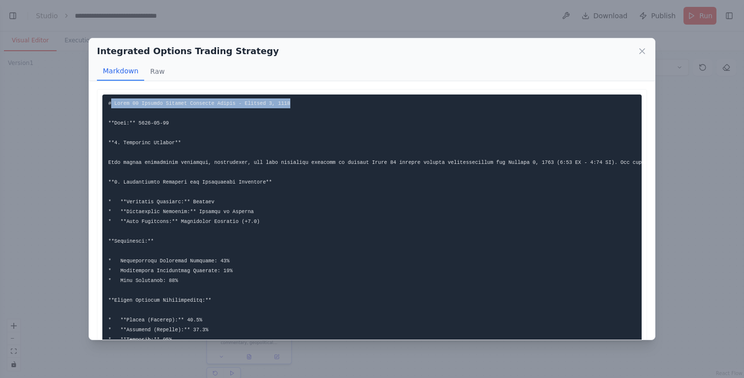
drag, startPoint x: 113, startPoint y: 104, endPoint x: 313, endPoint y: 99, distance: 200.3
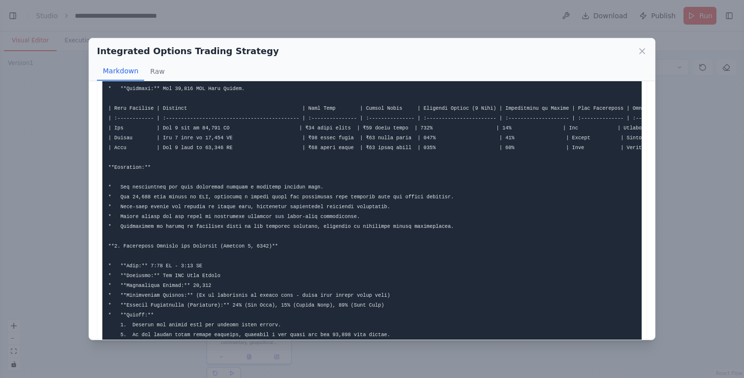
scroll to position [400, 0]
click at [640, 53] on icon at bounding box center [642, 51] width 10 height 10
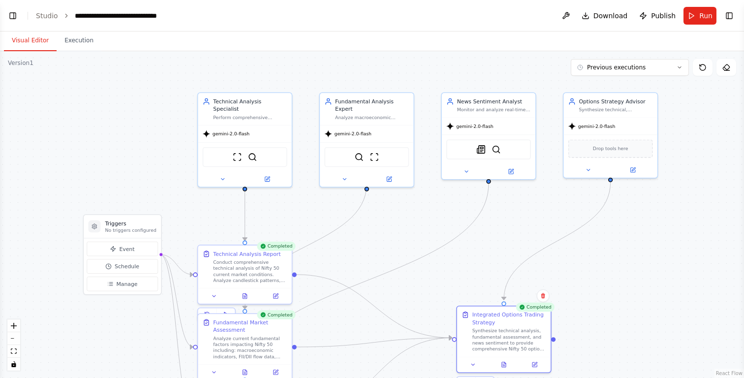
drag, startPoint x: 310, startPoint y: 88, endPoint x: 308, endPoint y: 147, distance: 59.6
click at [308, 148] on div ".deletable-edge-delete-btn { width: 20px; height: 20px; border: 0px solid #ffff…" at bounding box center [372, 214] width 744 height 327
click at [240, 104] on div "Technical Analysis Specialist Perform comprehensive technical analysis of Nifty…" at bounding box center [249, 106] width 74 height 23
click at [220, 174] on icon at bounding box center [221, 177] width 6 height 6
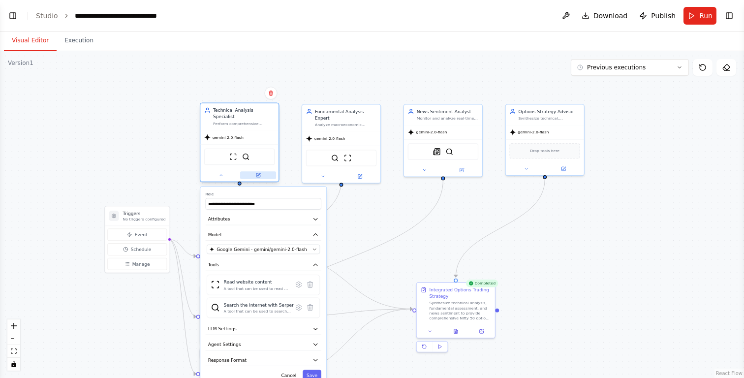
click at [262, 171] on button at bounding box center [258, 175] width 36 height 8
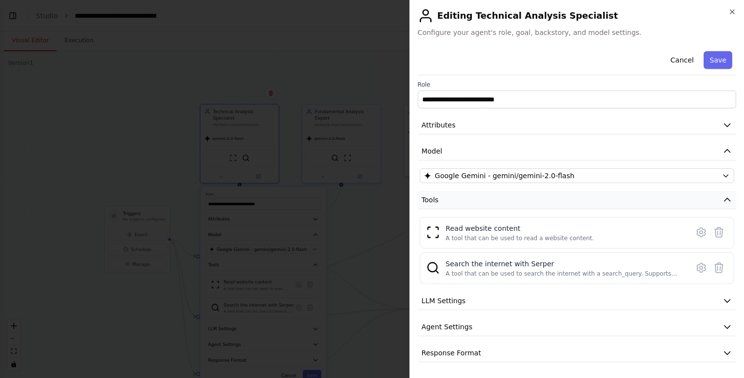
scroll to position [2, 0]
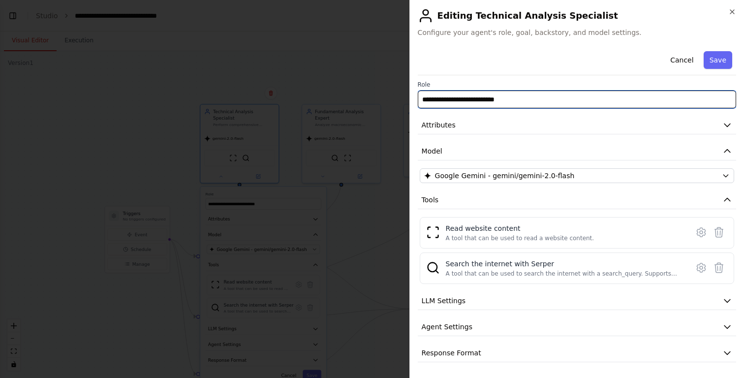
drag, startPoint x: 526, startPoint y: 100, endPoint x: 407, endPoint y: 103, distance: 119.1
click at [407, 103] on body "Hello! I'm the CrewAI assistant. What kind of automation do you want to build? …" at bounding box center [372, 189] width 744 height 378
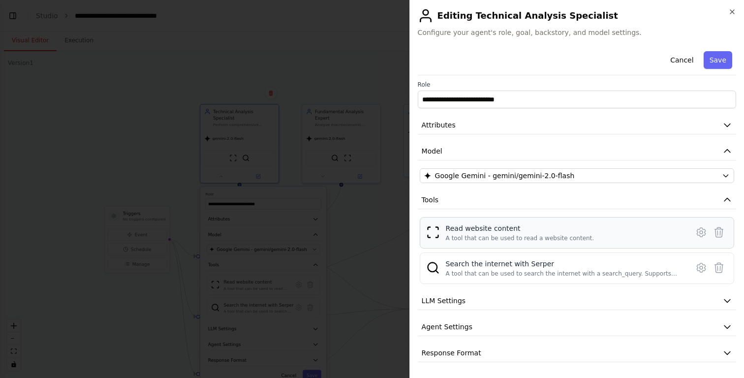
click at [496, 234] on div "A tool that can be used to read a website content." at bounding box center [520, 238] width 149 height 8
click at [500, 272] on div "A tool that can be used to search the internet with a search_query. Supports di…" at bounding box center [564, 274] width 237 height 8
click at [532, 128] on button "Attributes" at bounding box center [577, 125] width 318 height 18
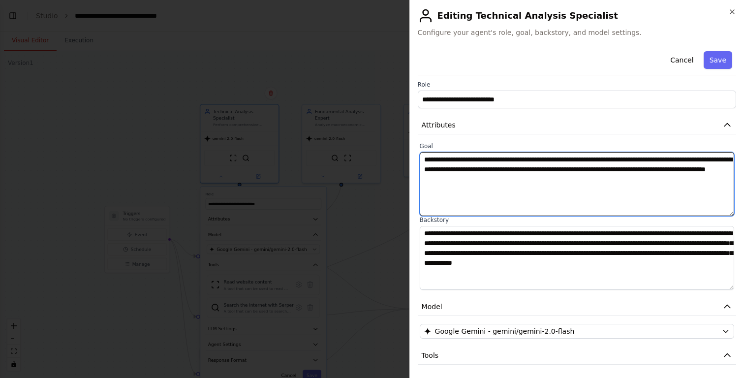
click at [617, 183] on textarea "**********" at bounding box center [577, 184] width 314 height 64
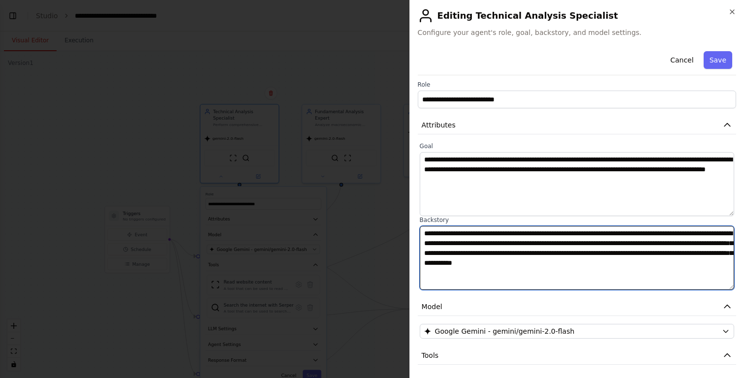
click at [471, 275] on textarea "**********" at bounding box center [577, 258] width 314 height 64
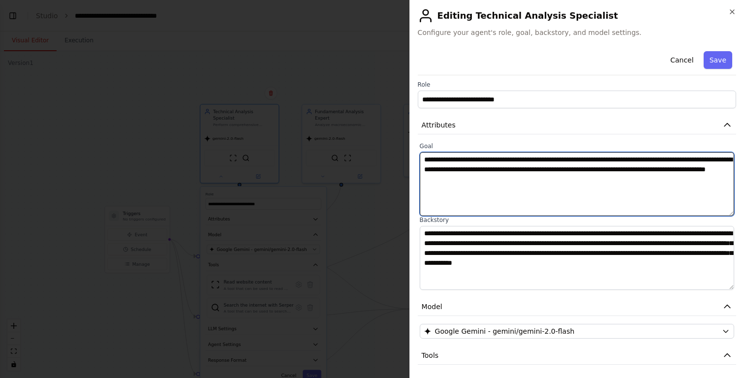
click at [598, 184] on textarea "**********" at bounding box center [577, 184] width 314 height 64
drag, startPoint x: 599, startPoint y: 181, endPoint x: 391, endPoint y: 161, distance: 208.6
click at [391, 161] on body "Hello! I'm the CrewAI assistant. What kind of automation do you want to build? …" at bounding box center [372, 189] width 744 height 378
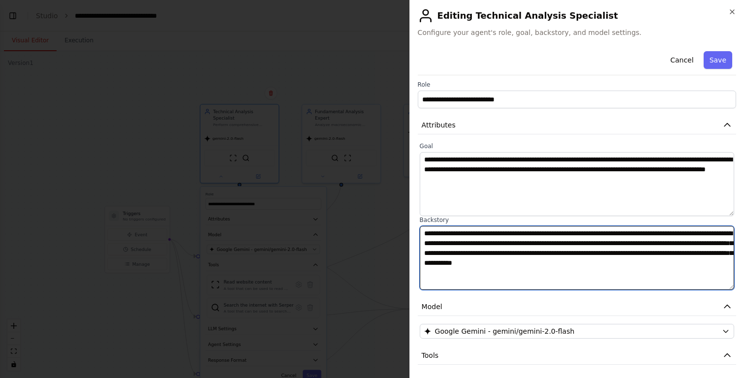
drag, startPoint x: 462, startPoint y: 274, endPoint x: 420, endPoint y: 233, distance: 58.4
click at [421, 233] on textarea "**********" at bounding box center [577, 258] width 314 height 64
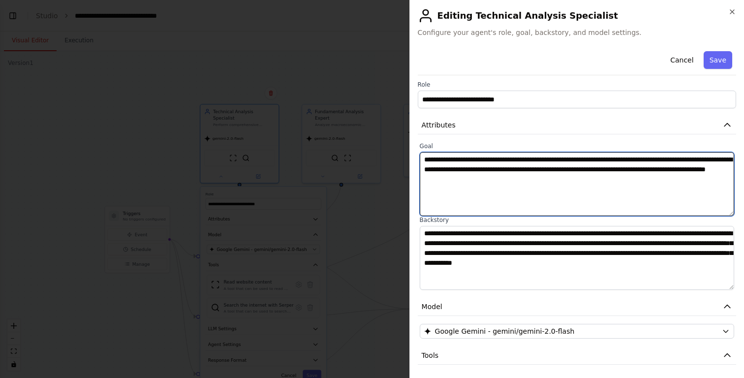
click at [601, 185] on textarea "**********" at bounding box center [577, 184] width 314 height 64
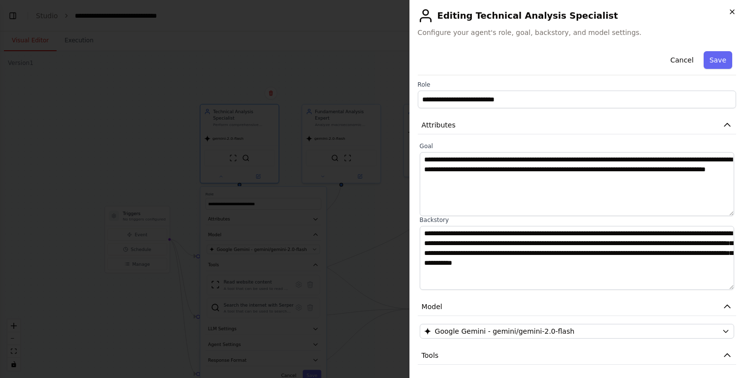
click at [735, 11] on icon "button" at bounding box center [732, 12] width 8 height 8
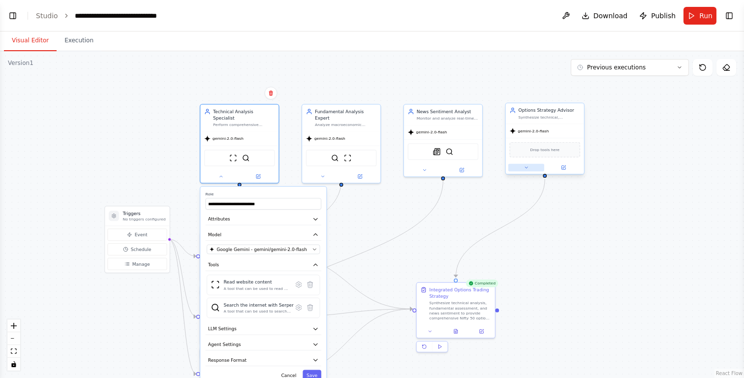
click at [525, 169] on icon at bounding box center [525, 167] width 5 height 5
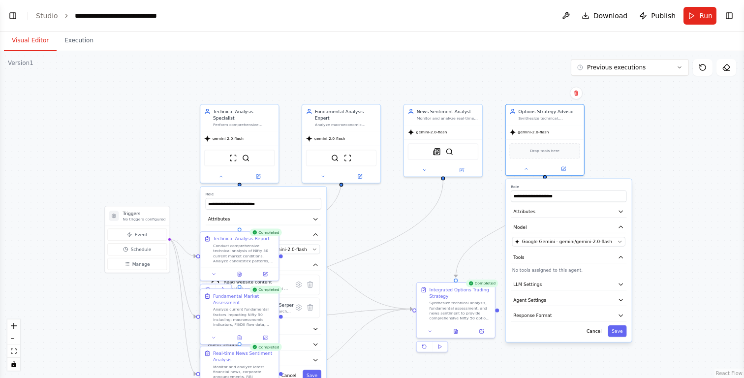
click at [633, 100] on div ".deletable-edge-delete-btn { width: 20px; height: 20px; border: 0px solid #ffff…" at bounding box center [372, 214] width 744 height 327
click at [597, 331] on button "Cancel" at bounding box center [593, 330] width 23 height 11
click at [564, 171] on button at bounding box center [564, 168] width 36 height 8
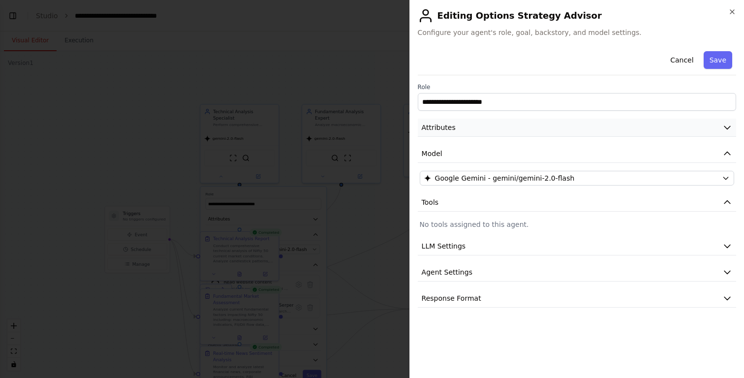
click at [542, 128] on button "Attributes" at bounding box center [577, 128] width 318 height 18
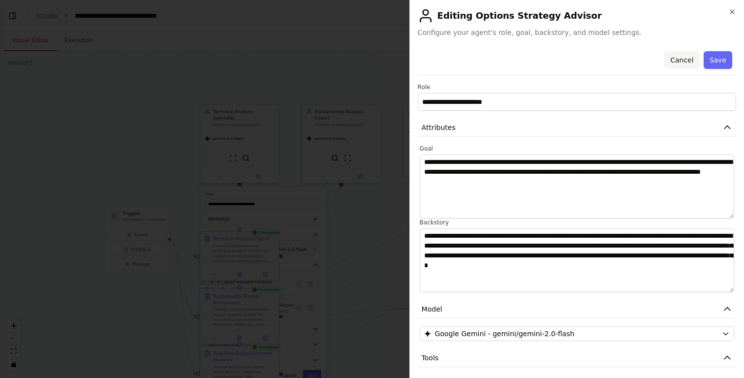
click at [680, 68] on button "Cancel" at bounding box center [681, 60] width 35 height 18
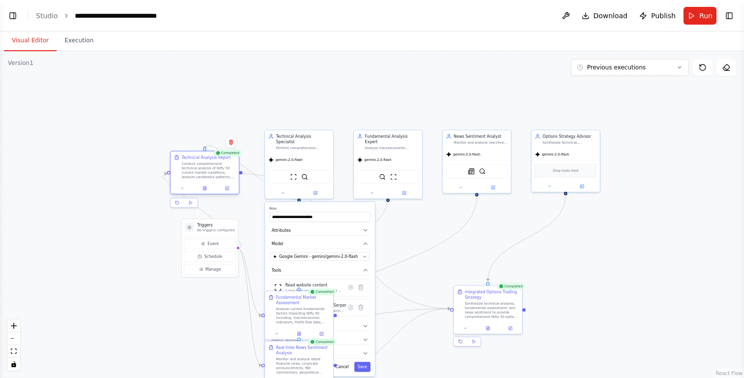
drag, startPoint x: 282, startPoint y: 254, endPoint x: 186, endPoint y: 165, distance: 130.9
click at [186, 165] on div "Conduct comprehensive technical analysis of Nifty 50 current market conditions.…" at bounding box center [209, 170] width 54 height 18
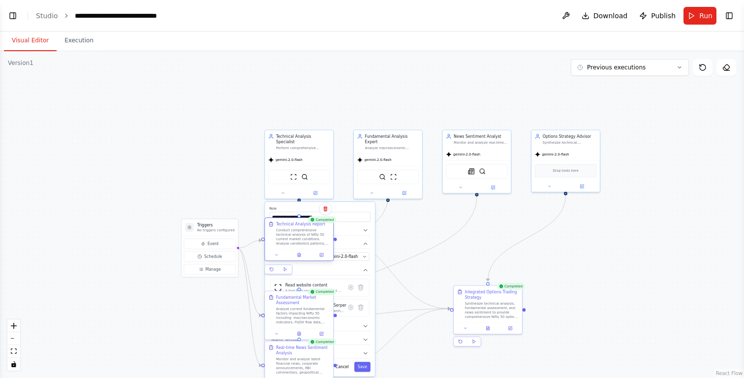
drag, startPoint x: 211, startPoint y: 176, endPoint x: 302, endPoint y: 245, distance: 114.5
click at [303, 245] on div "Conduct comprehensive technical analysis of Nifty 50 current market conditions.…" at bounding box center [303, 237] width 54 height 18
click at [656, 216] on div ".deletable-edge-delete-btn { width: 20px; height: 20px; border: 0px solid #ffff…" at bounding box center [372, 214] width 744 height 327
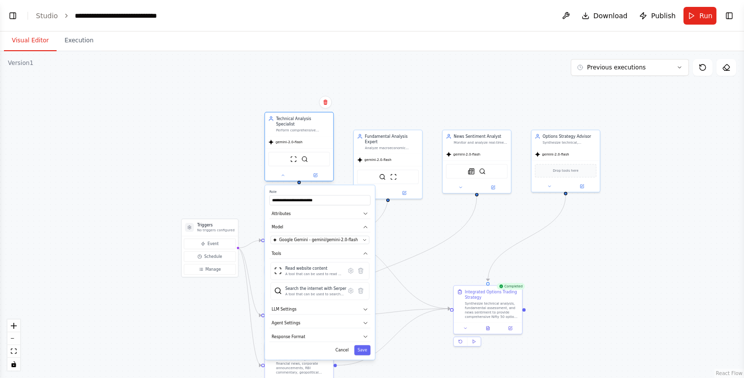
drag, startPoint x: 317, startPoint y: 151, endPoint x: 317, endPoint y: 135, distance: 15.7
click at [317, 136] on div "gemini-2.0-flash" at bounding box center [299, 142] width 68 height 12
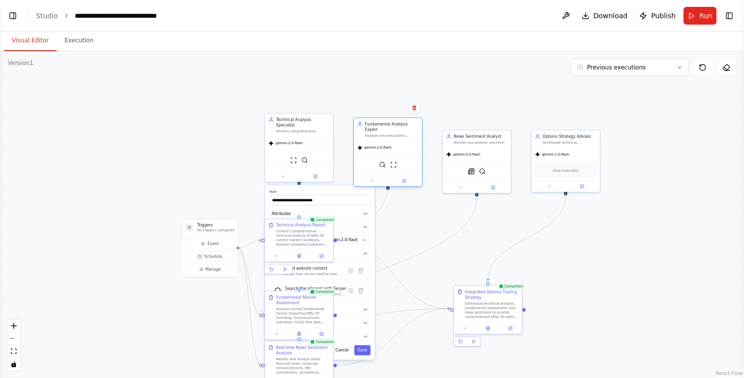
drag, startPoint x: 394, startPoint y: 142, endPoint x: 394, endPoint y: 133, distance: 9.3
click at [394, 133] on div "Fundamental Analysis Expert Analyze macroeconomic factors, FII/DII flows, secto…" at bounding box center [388, 129] width 68 height 23
drag, startPoint x: 463, startPoint y: 145, endPoint x: 462, endPoint y: 132, distance: 12.8
click at [462, 132] on div "News Sentiment Analyst Monitor and analyze real-time news sentiment, corporate …" at bounding box center [477, 127] width 68 height 18
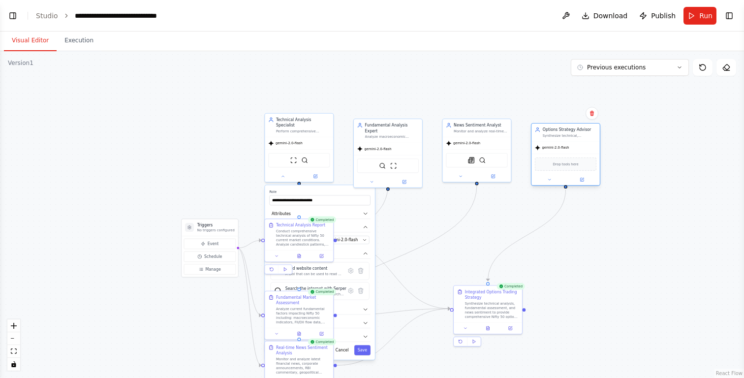
drag, startPoint x: 566, startPoint y: 144, endPoint x: 566, endPoint y: 138, distance: 5.9
click at [566, 138] on div "Options Strategy Advisor Synthesize technical, fundamental, and sentiment analy…" at bounding box center [565, 132] width 68 height 18
drag, startPoint x: 398, startPoint y: 136, endPoint x: 399, endPoint y: 131, distance: 4.9
click at [399, 136] on div "gemini-2.0-flash SerperDevTool ScrapeWebsiteTool" at bounding box center [388, 158] width 68 height 45
click at [343, 347] on button "Cancel" at bounding box center [342, 350] width 20 height 10
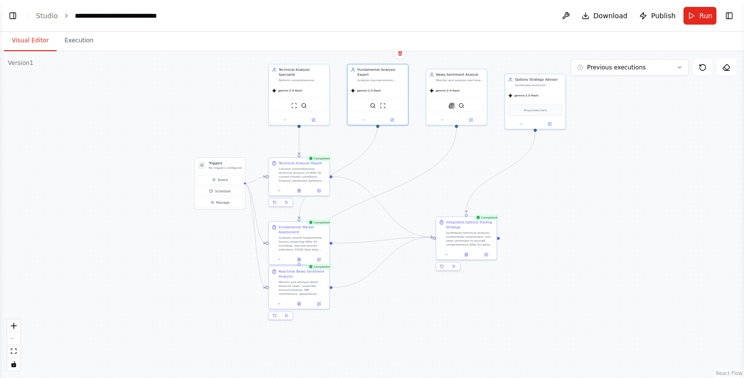
drag, startPoint x: 609, startPoint y: 273, endPoint x: 596, endPoint y: 209, distance: 65.7
click at [597, 209] on div ".deletable-edge-delete-btn { width: 20px; height: 20px; border: 0px solid #ffff…" at bounding box center [372, 214] width 744 height 327
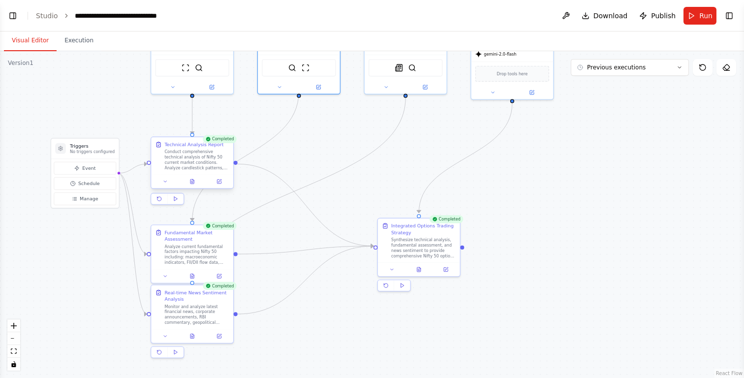
click at [185, 157] on div "Conduct comprehensive technical analysis of Nifty 50 current market conditions.…" at bounding box center [196, 159] width 64 height 21
click at [217, 184] on button at bounding box center [219, 182] width 23 height 8
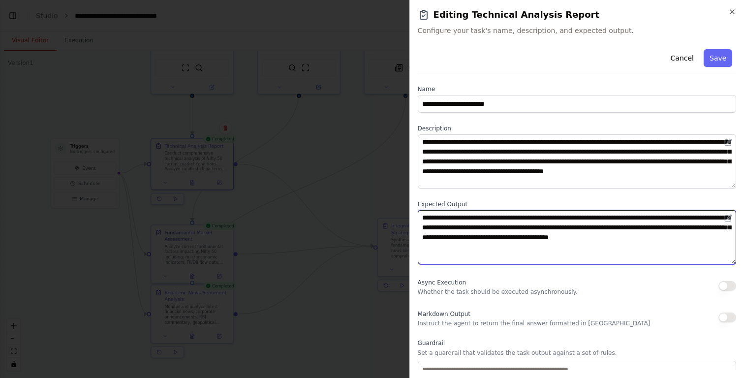
click at [480, 251] on textarea "**********" at bounding box center [577, 237] width 318 height 54
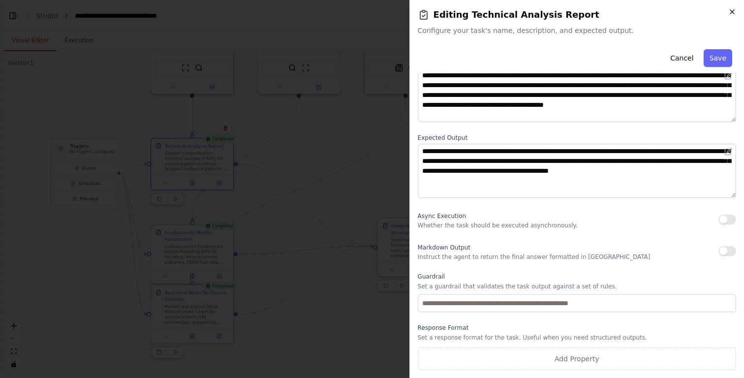
click at [731, 10] on icon "button" at bounding box center [732, 12] width 8 height 8
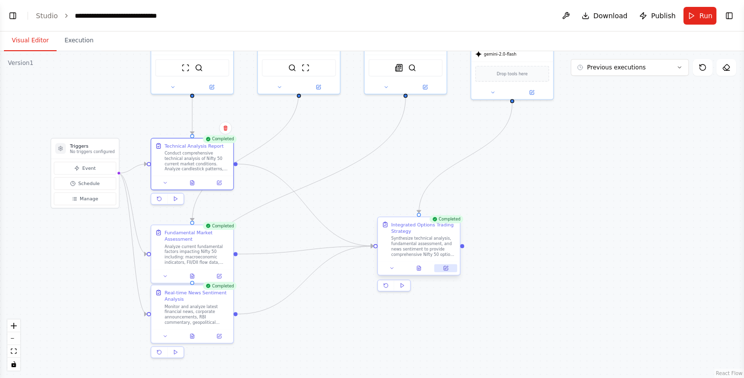
click at [444, 269] on icon at bounding box center [446, 268] width 4 height 4
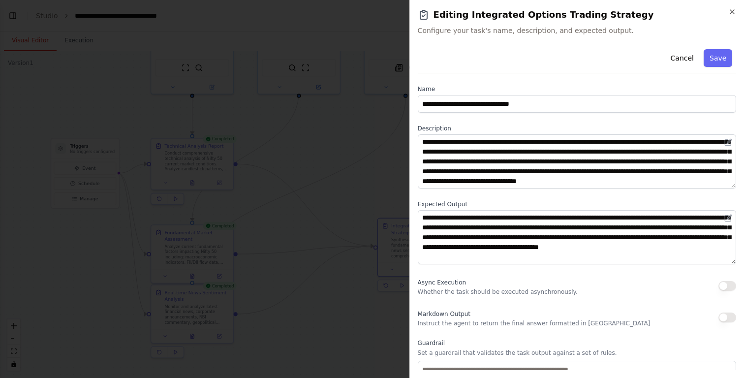
click at [729, 6] on div "**********" at bounding box center [576, 189] width 335 height 378
click at [730, 8] on icon "button" at bounding box center [732, 12] width 8 height 8
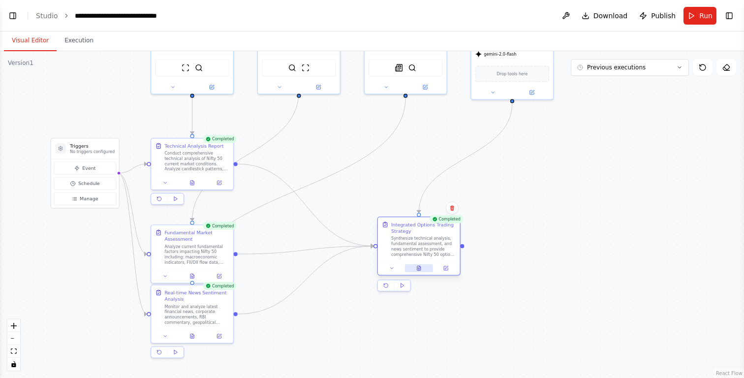
click at [420, 270] on icon at bounding box center [418, 268] width 3 height 4
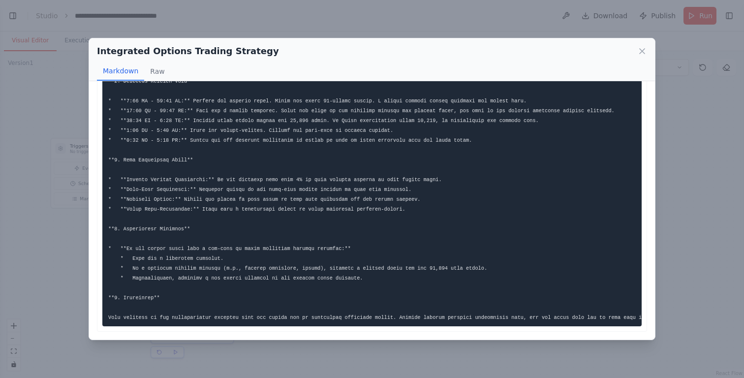
click at [642, 54] on icon at bounding box center [642, 51] width 10 height 10
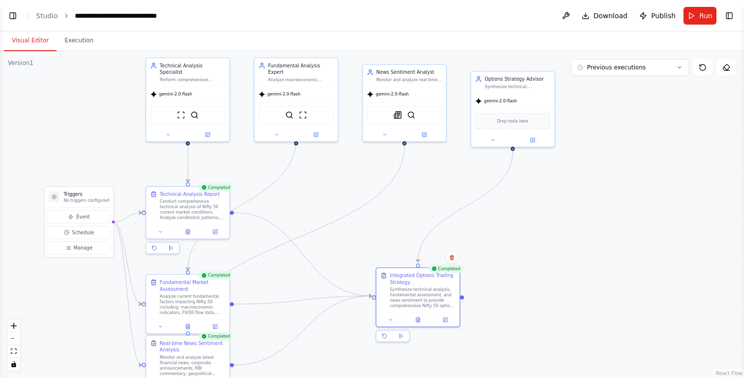
drag, startPoint x: 445, startPoint y: 126, endPoint x: 444, endPoint y: 175, distance: 48.2
click at [444, 175] on div ".deletable-edge-delete-btn { width: 20px; height: 20px; border: 0px solid #ffff…" at bounding box center [372, 214] width 744 height 327
click at [175, 68] on div "Technical Analysis Specialist Perform comprehensive technical analysis of Nifty…" at bounding box center [192, 71] width 65 height 20
click at [211, 129] on button at bounding box center [207, 133] width 38 height 8
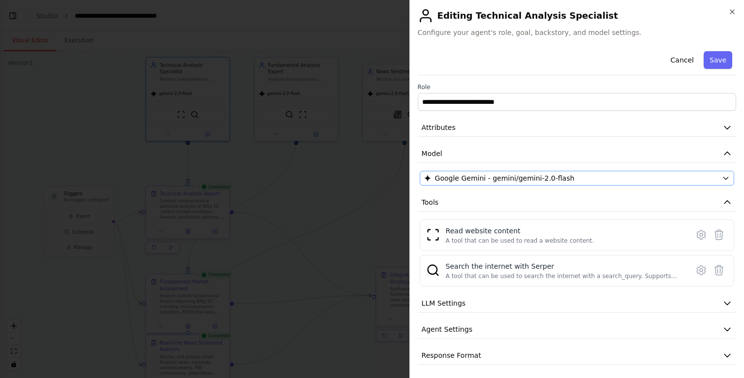
click at [490, 177] on span "Google Gemini - gemini/gemini-2.0-flash" at bounding box center [505, 178] width 140 height 10
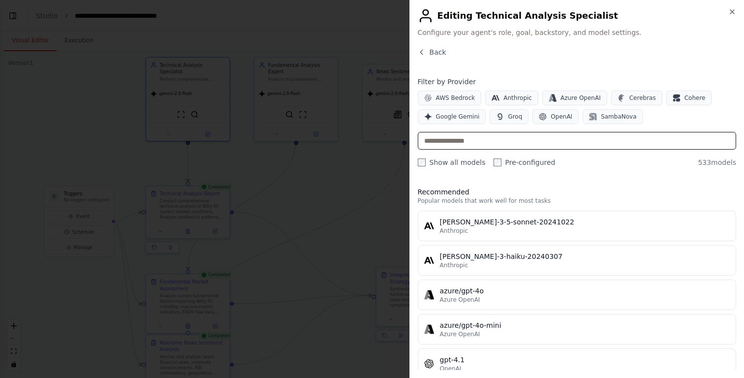
click at [622, 133] on input "text" at bounding box center [577, 141] width 318 height 18
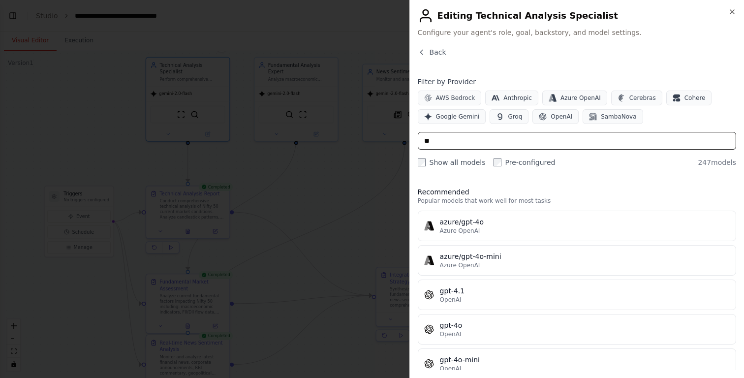
type input "*"
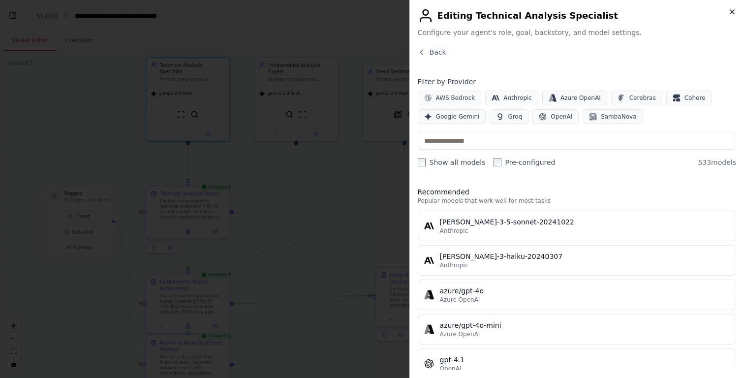
click at [734, 12] on icon "button" at bounding box center [732, 12] width 8 height 8
